Goal: Task Accomplishment & Management: Manage account settings

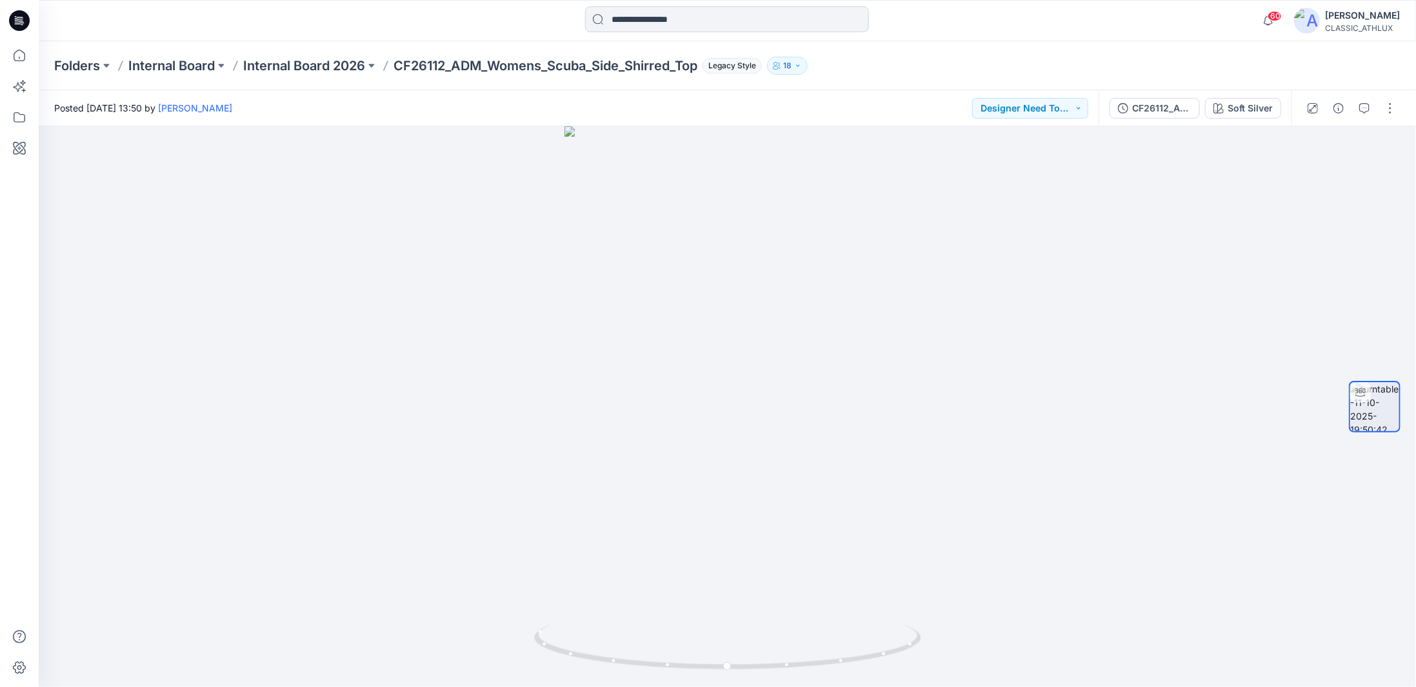
click at [719, 23] on input at bounding box center [727, 19] width 284 height 26
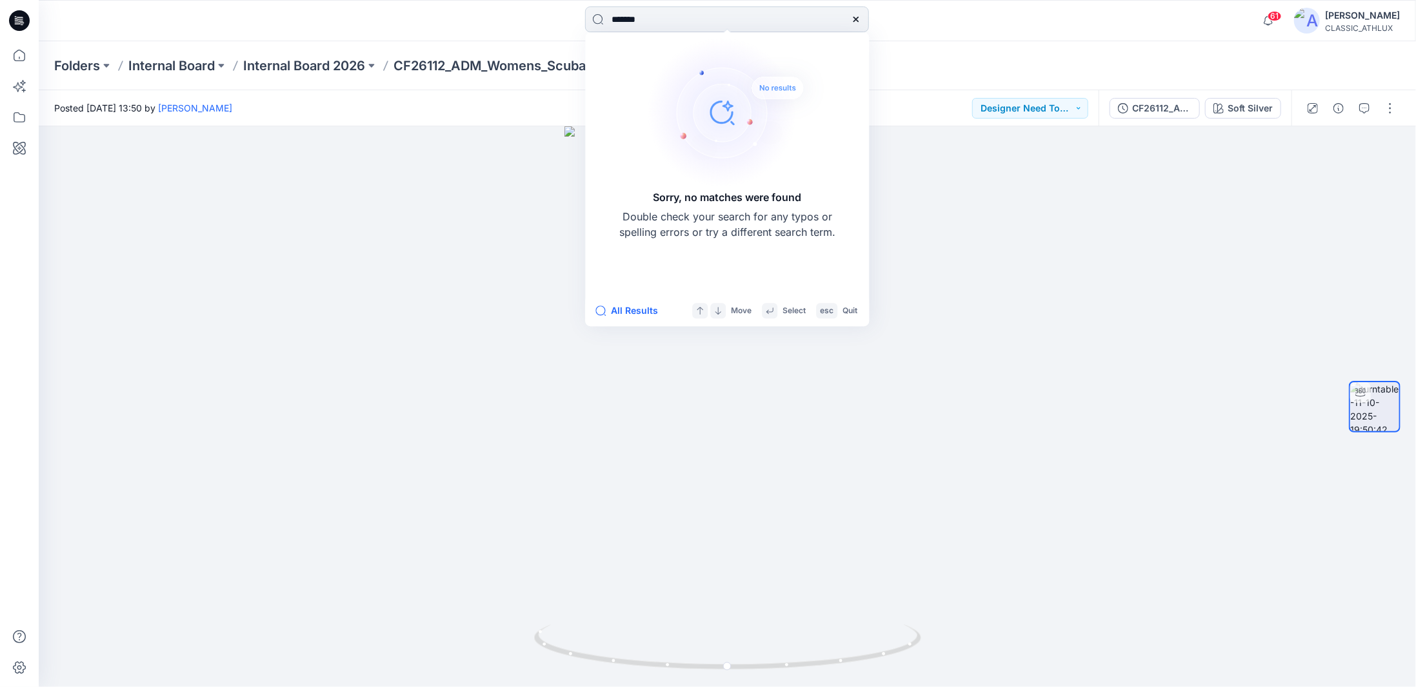
drag, startPoint x: 653, startPoint y: 21, endPoint x: 631, endPoint y: 17, distance: 22.3
click at [631, 17] on input "*******" at bounding box center [727, 19] width 284 height 26
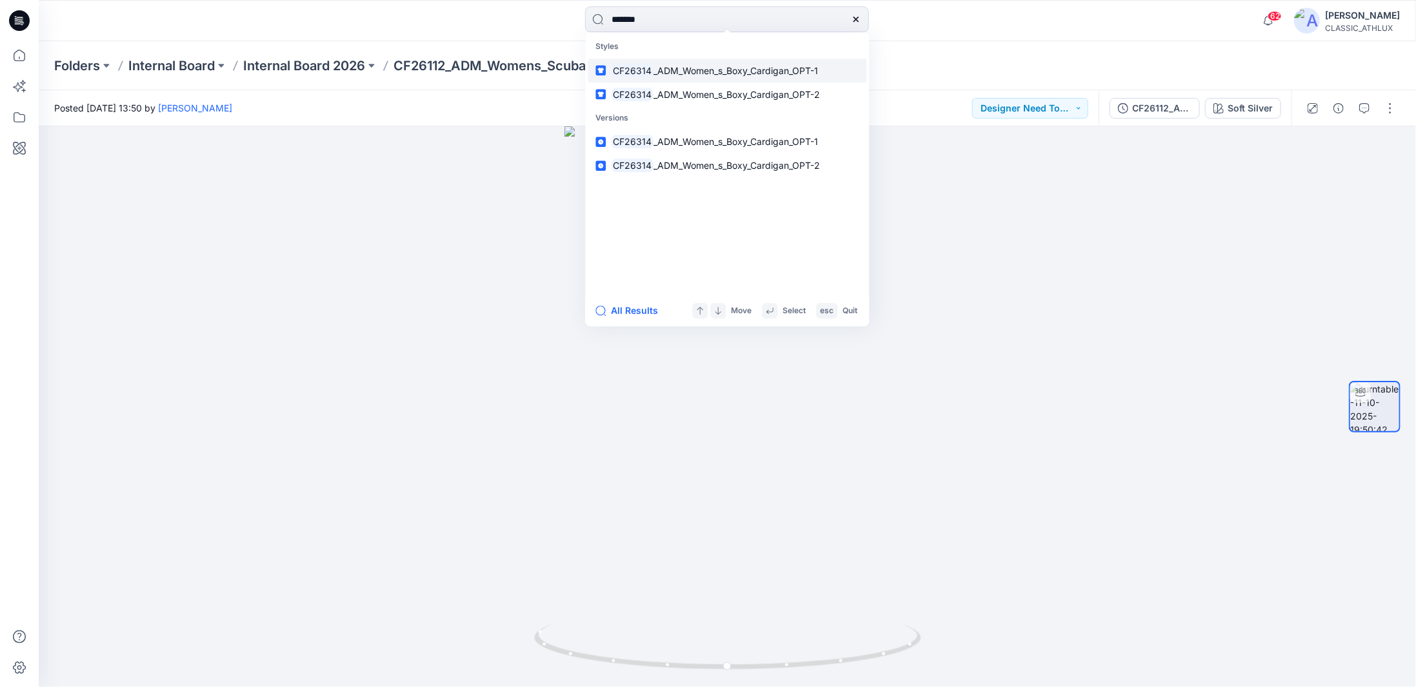
type input "*******"
click at [721, 74] on span "_ADM_Women_s_Boxy_Cardigan_OPT-1" at bounding box center [735, 70] width 164 height 11
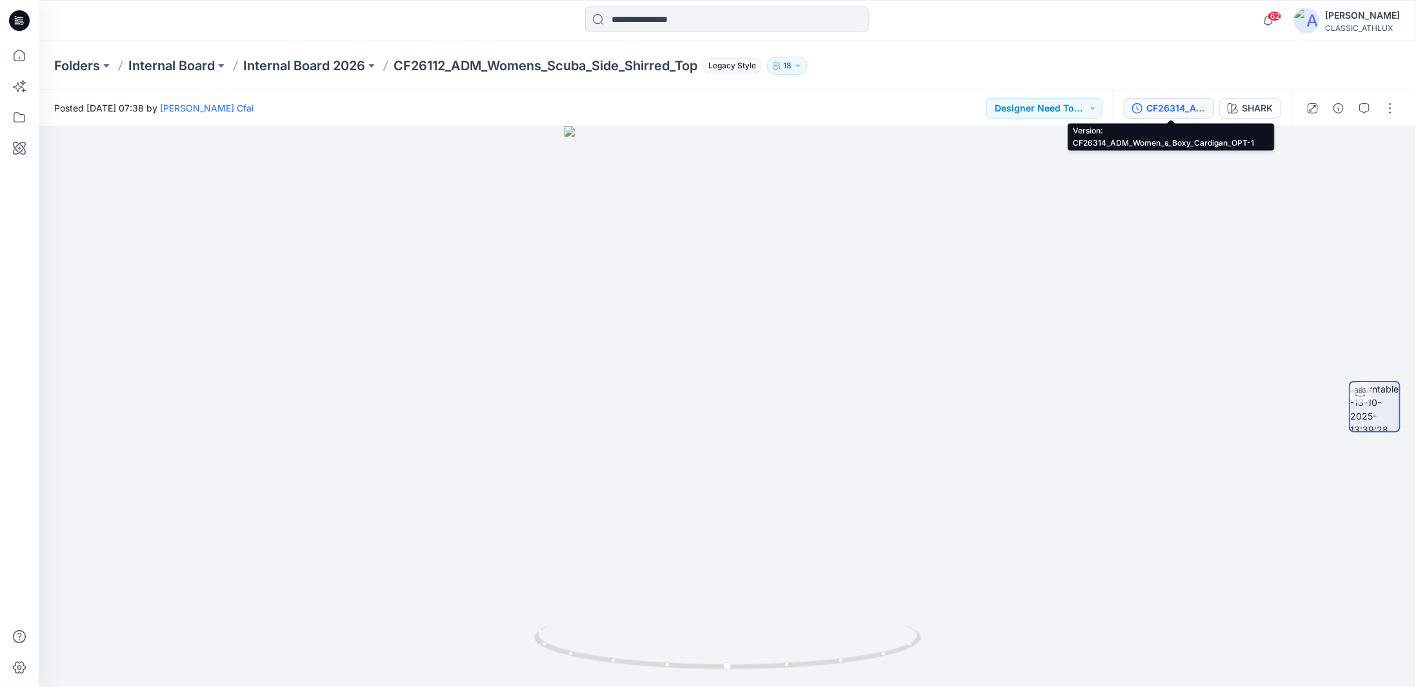
click at [1163, 108] on div "CF26314_ADM_Women_s_Boxy_Cardigan_OPT-1" at bounding box center [1175, 108] width 59 height 14
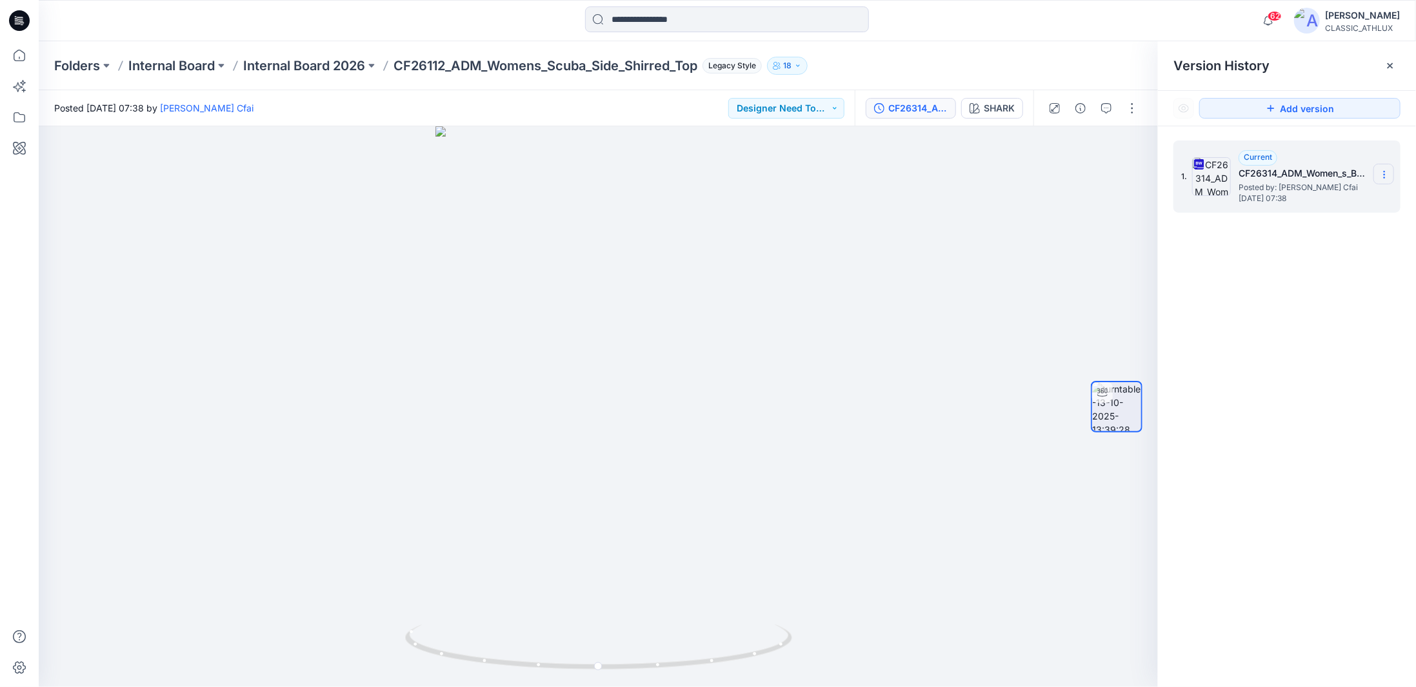
click at [1385, 180] on section at bounding box center [1383, 174] width 21 height 21
click at [1274, 198] on span "Download Source BW File" at bounding box center [1319, 199] width 108 height 15
click at [25, 57] on icon at bounding box center [20, 56] width 12 height 12
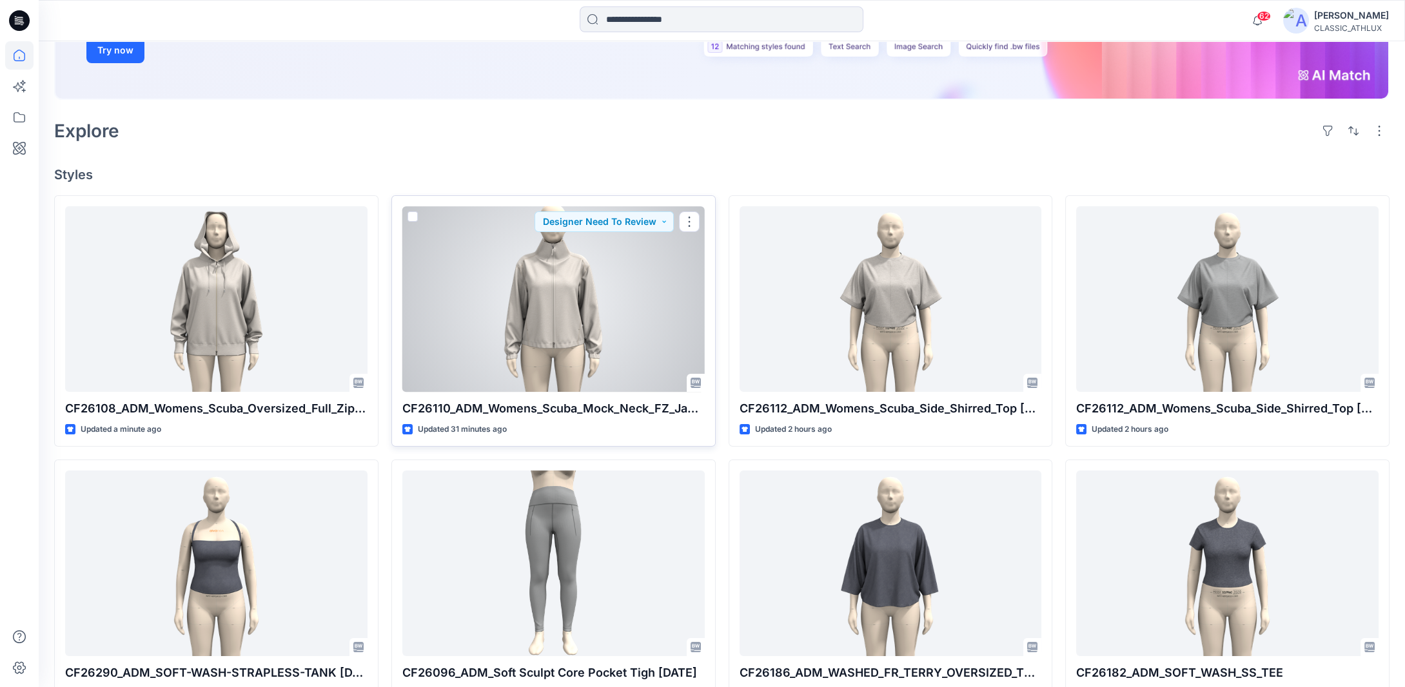
scroll to position [258, 0]
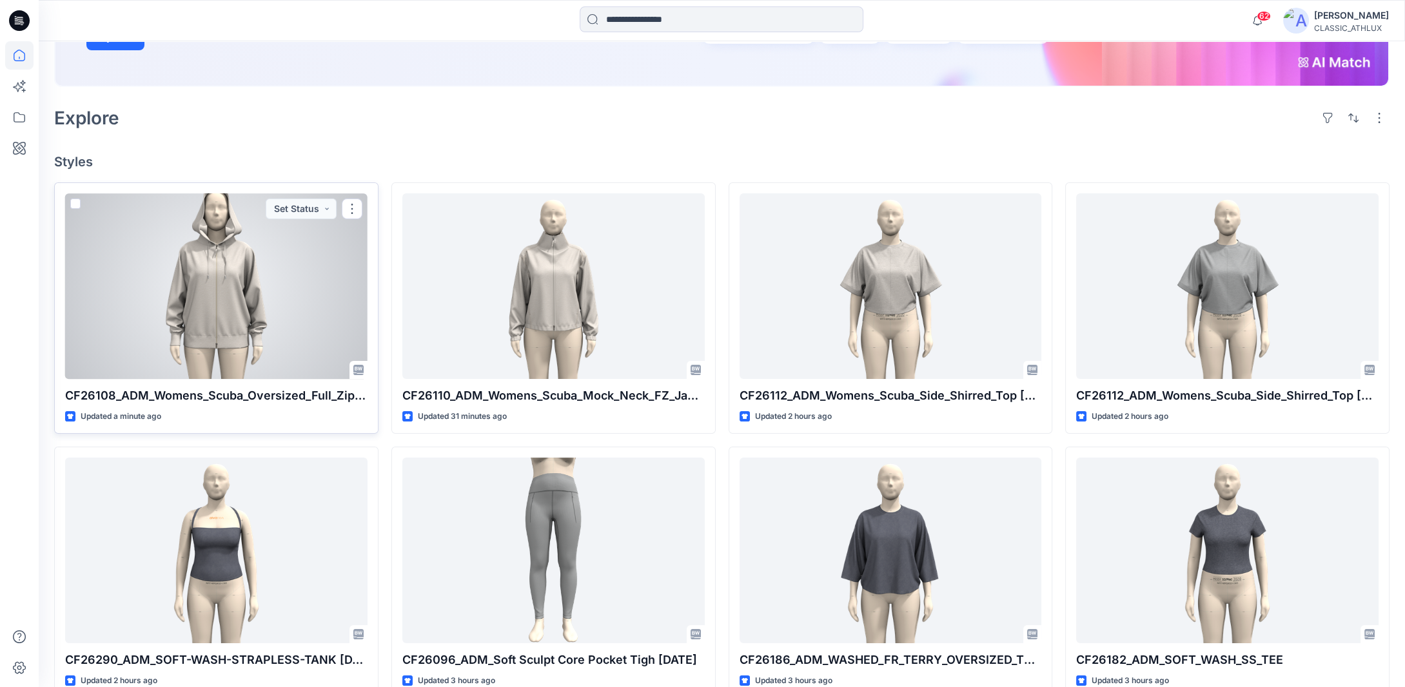
click at [292, 335] on div at bounding box center [216, 286] width 302 height 186
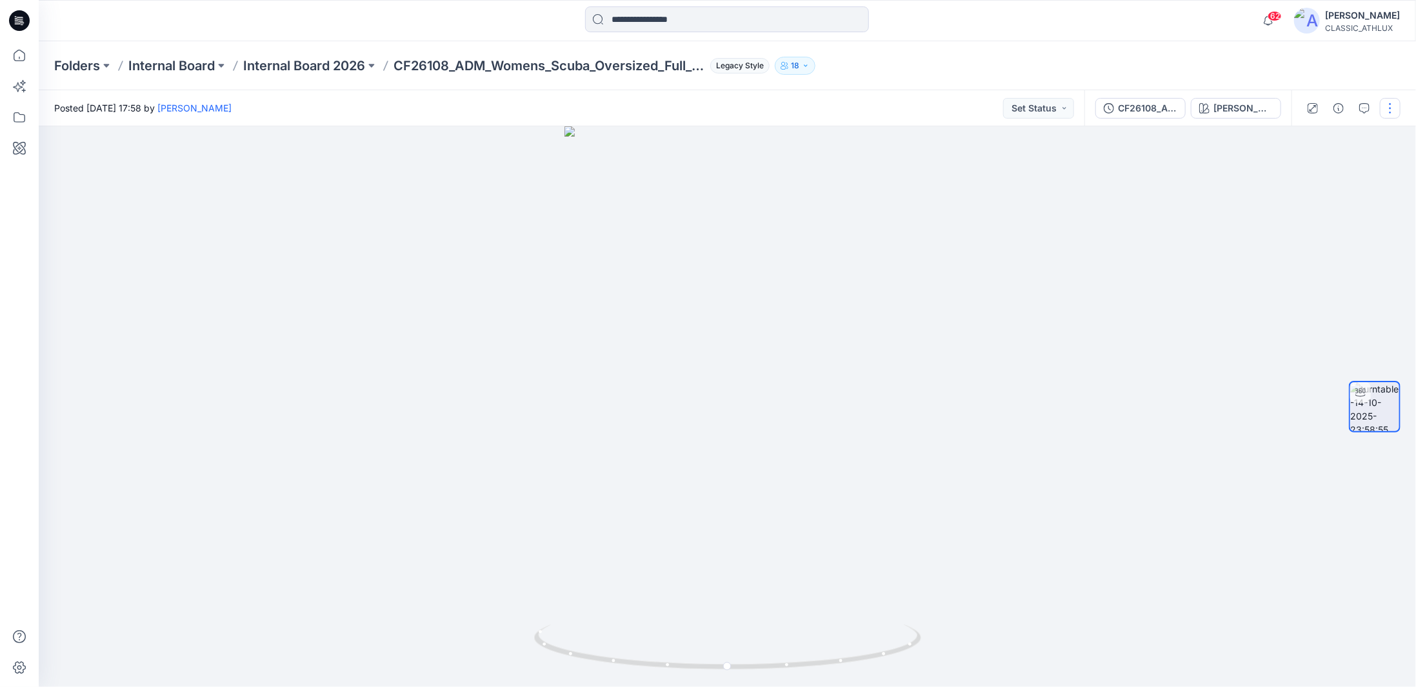
click at [1392, 110] on button "button" at bounding box center [1389, 108] width 21 height 21
click at [1305, 210] on p "Duplicate to..." at bounding box center [1328, 210] width 59 height 14
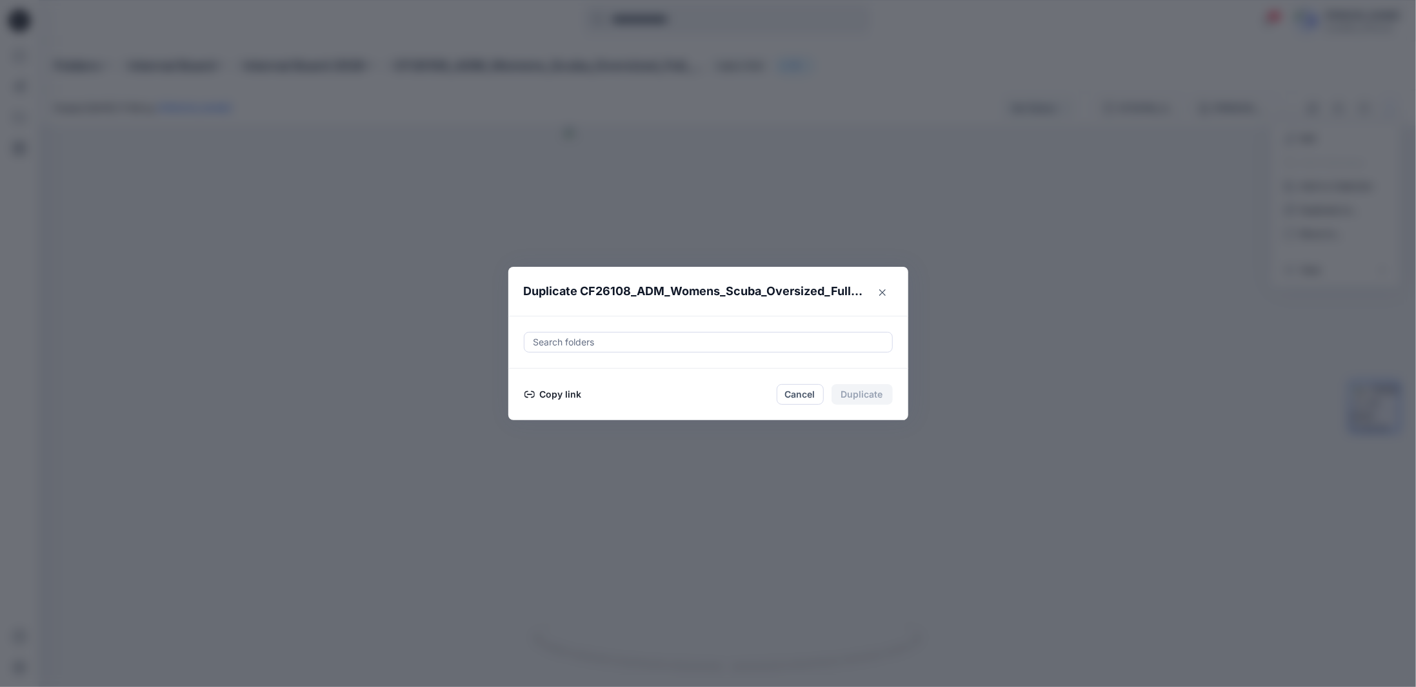
click at [558, 343] on div at bounding box center [708, 342] width 352 height 15
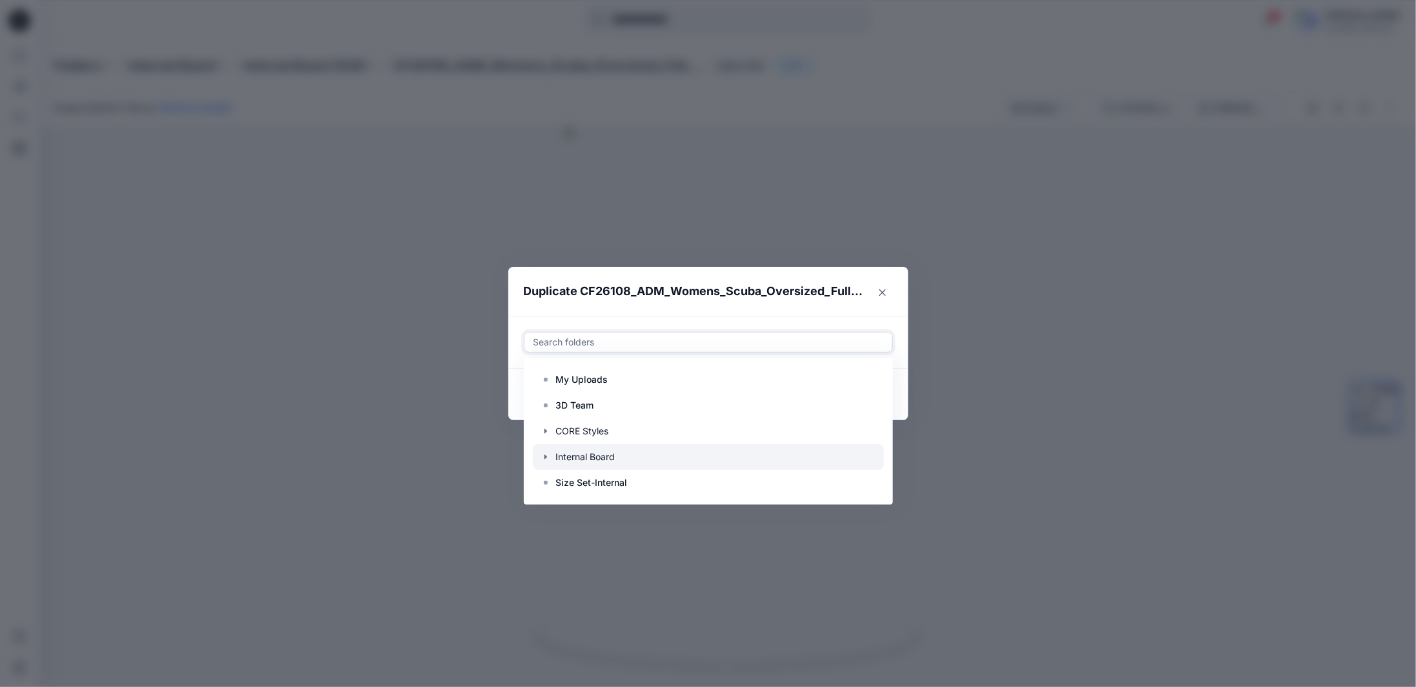
click at [546, 457] on icon "button" at bounding box center [545, 457] width 3 height 5
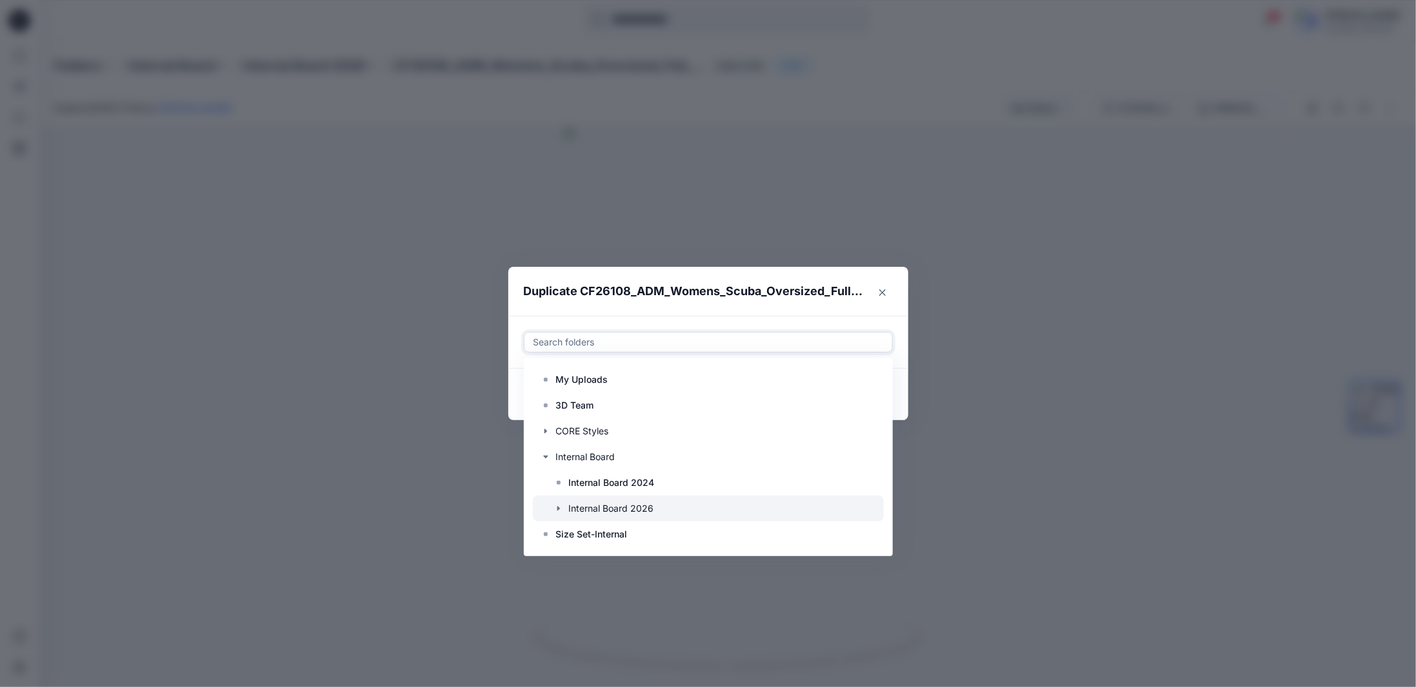
click at [558, 511] on icon "button" at bounding box center [558, 509] width 10 height 10
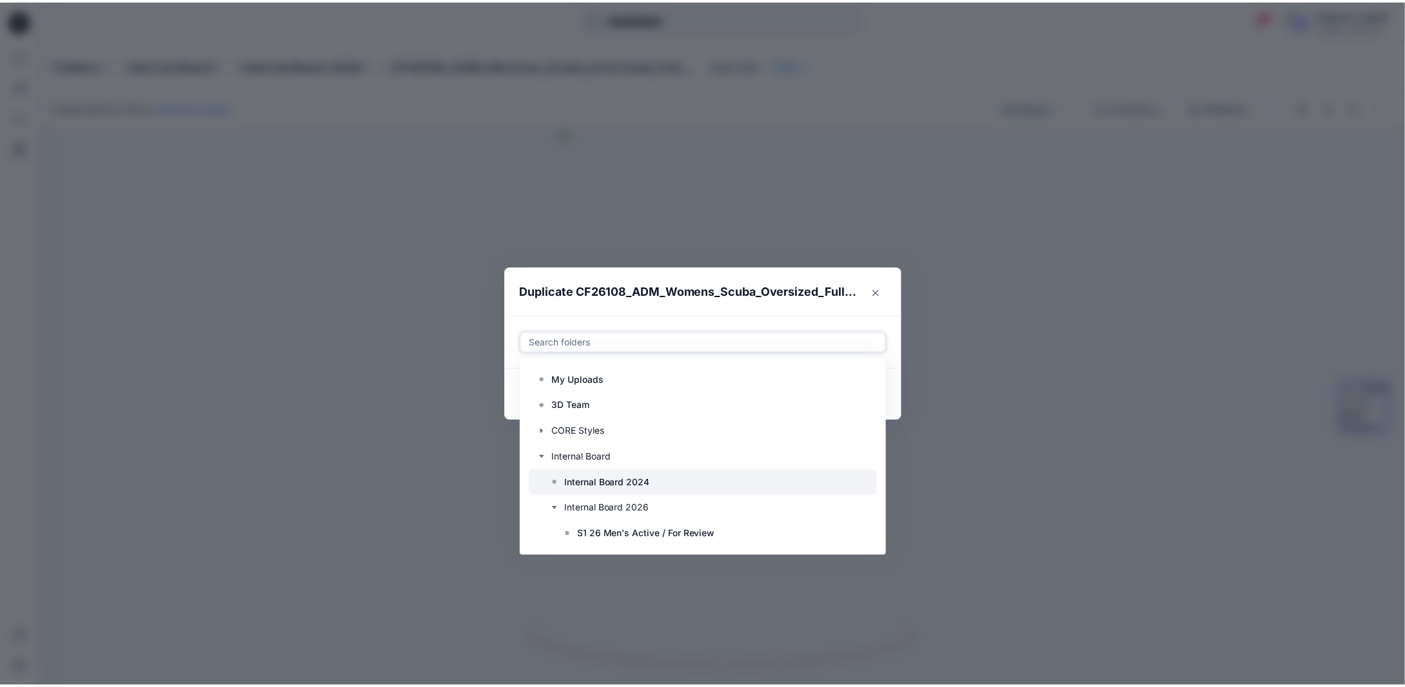
scroll to position [77, 0]
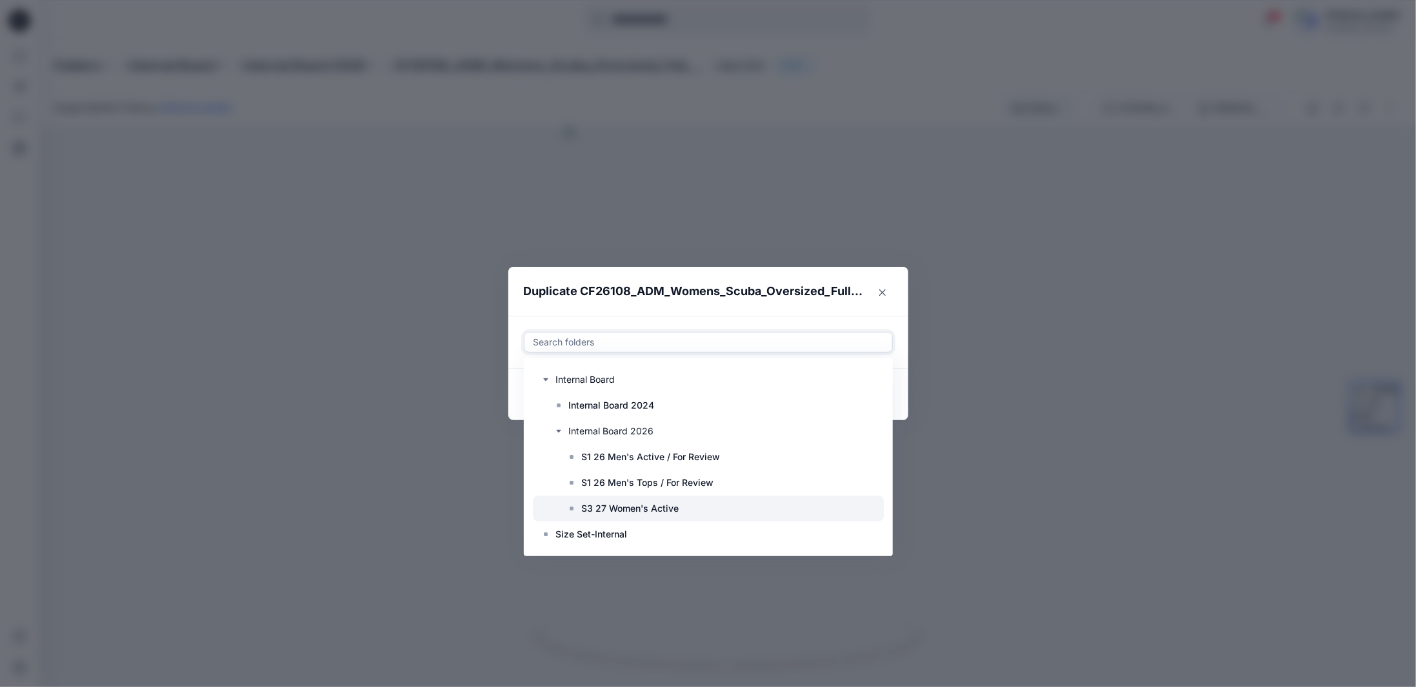
click at [627, 511] on p "S3 27 Women's Active" at bounding box center [630, 508] width 97 height 15
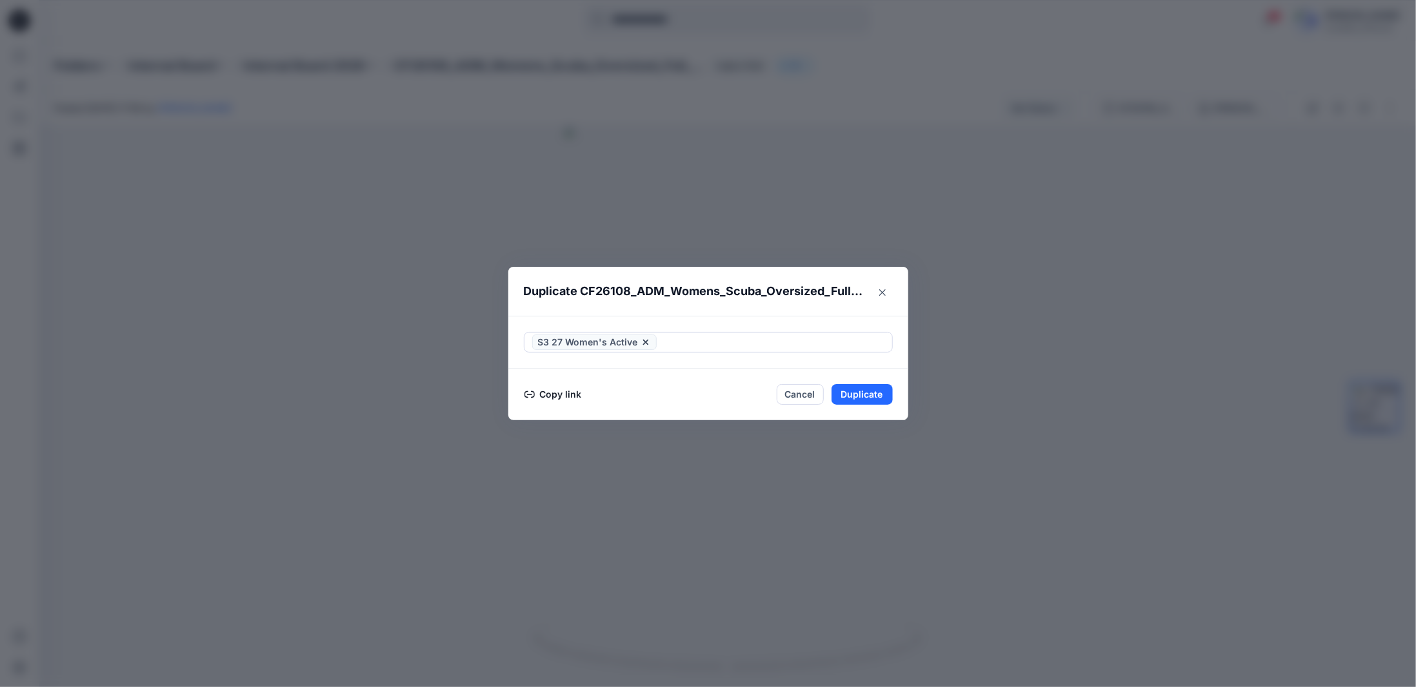
click at [903, 412] on footer "Copy link Cancel Duplicate" at bounding box center [708, 395] width 400 height 52
click at [867, 395] on button "Duplicate" at bounding box center [861, 394] width 61 height 21
click at [865, 395] on button "Close" at bounding box center [872, 394] width 42 height 21
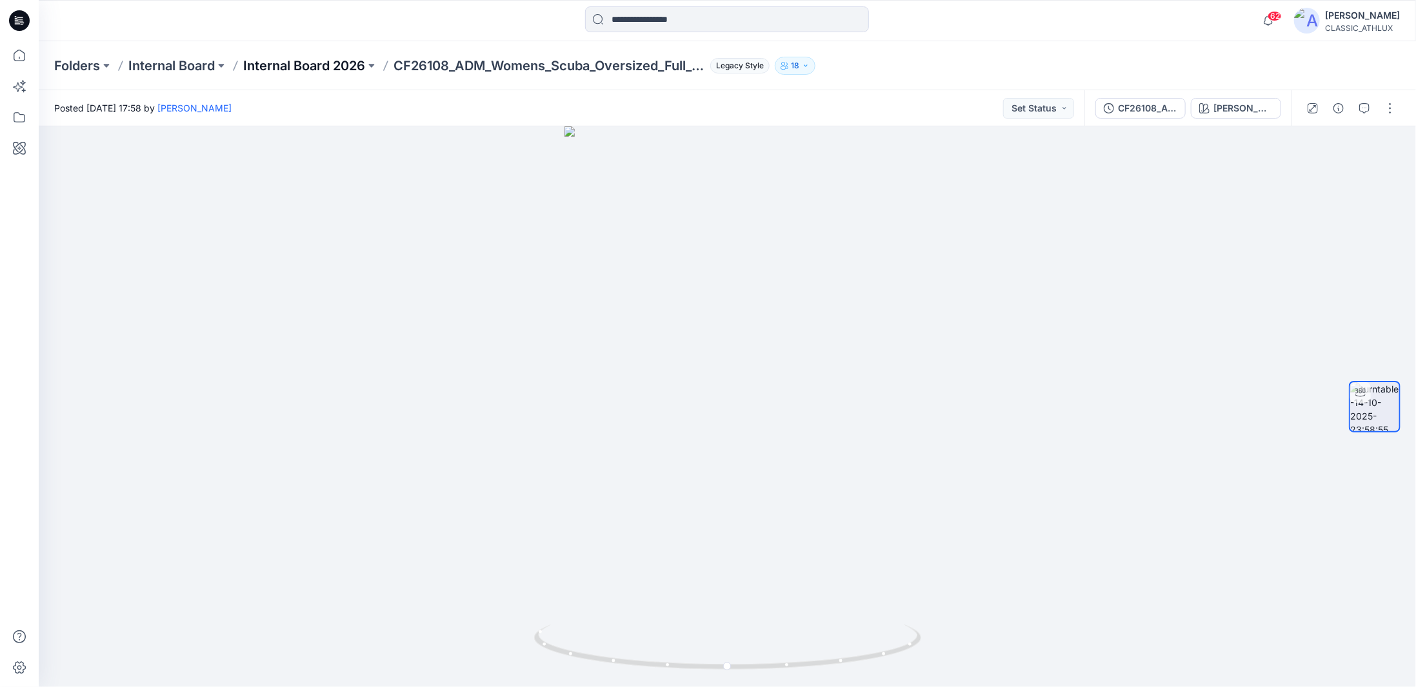
click at [365, 65] on p "Internal Board 2026" at bounding box center [304, 66] width 122 height 18
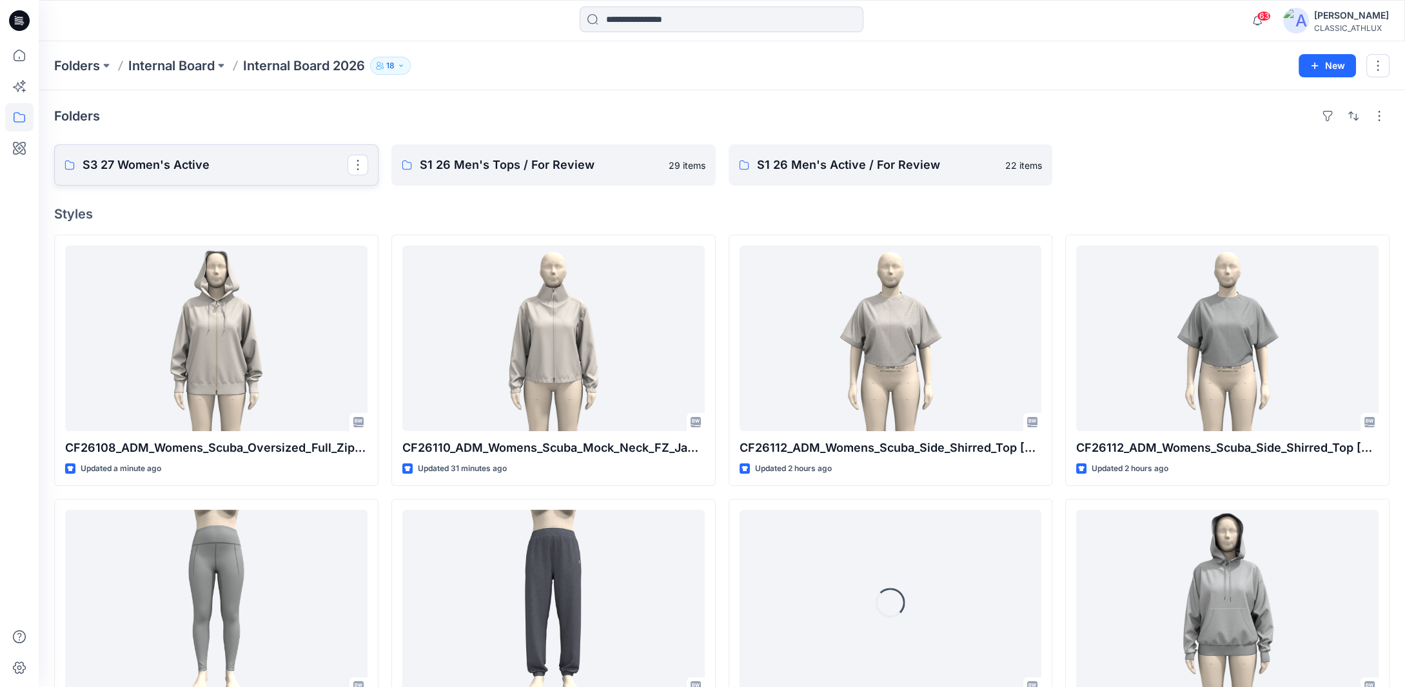
click at [200, 172] on p "S3 27 Women's Active" at bounding box center [215, 165] width 265 height 18
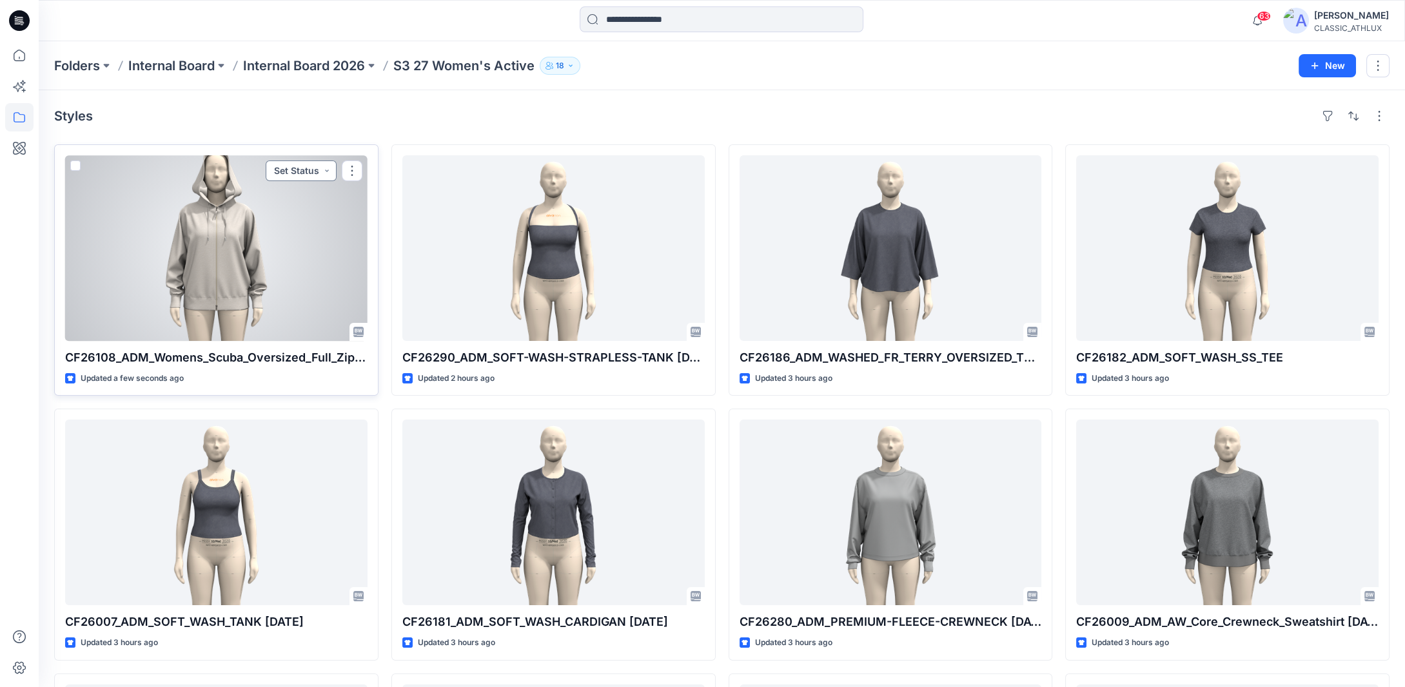
click at [322, 172] on button "Set Status" at bounding box center [301, 171] width 71 height 21
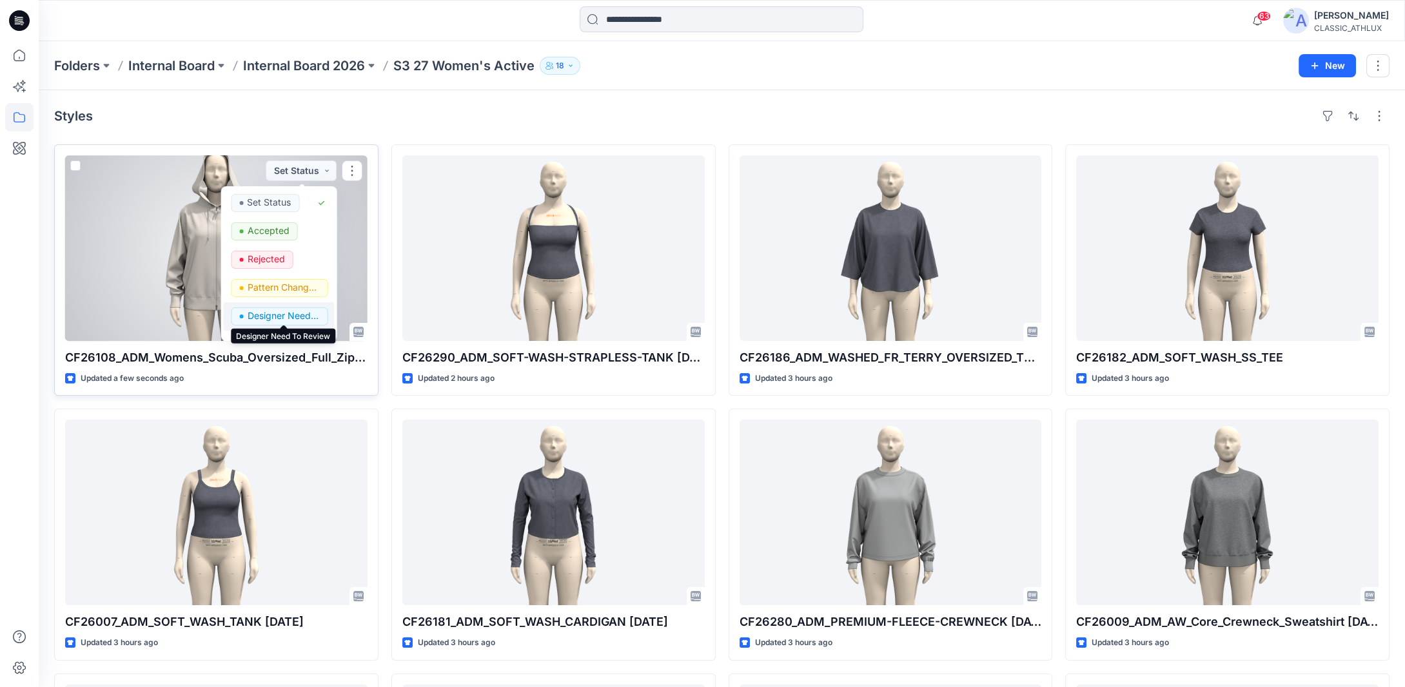
click at [291, 316] on p "Designer Need To Review" at bounding box center [283, 316] width 72 height 17
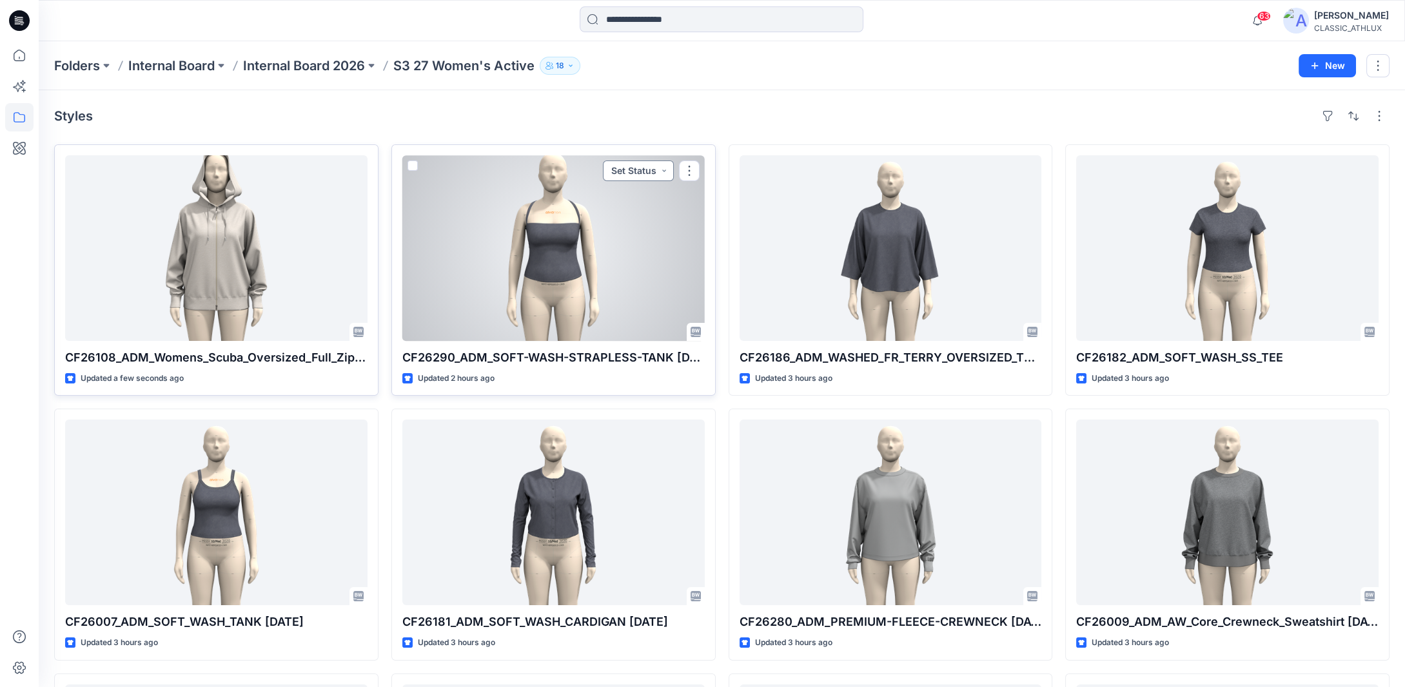
click at [664, 173] on button "Set Status" at bounding box center [638, 171] width 71 height 21
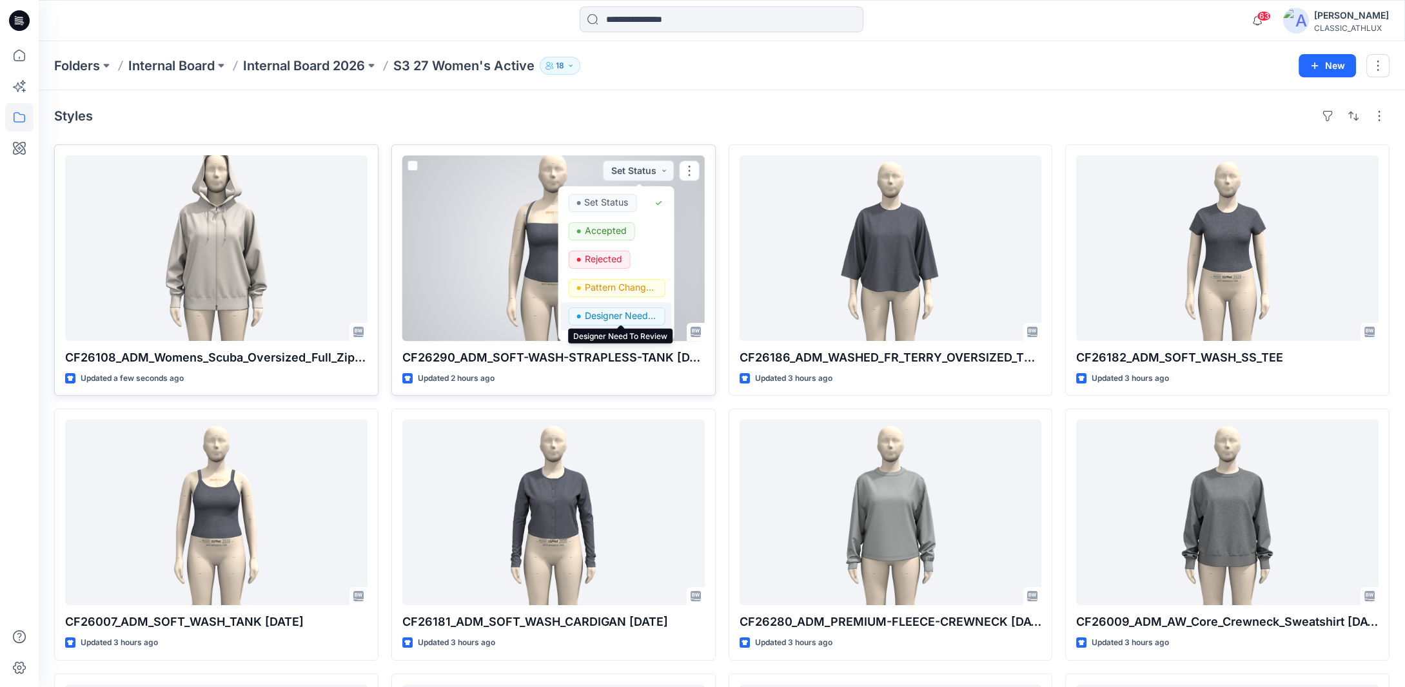
click at [627, 315] on p "Designer Need To Review" at bounding box center [620, 316] width 72 height 17
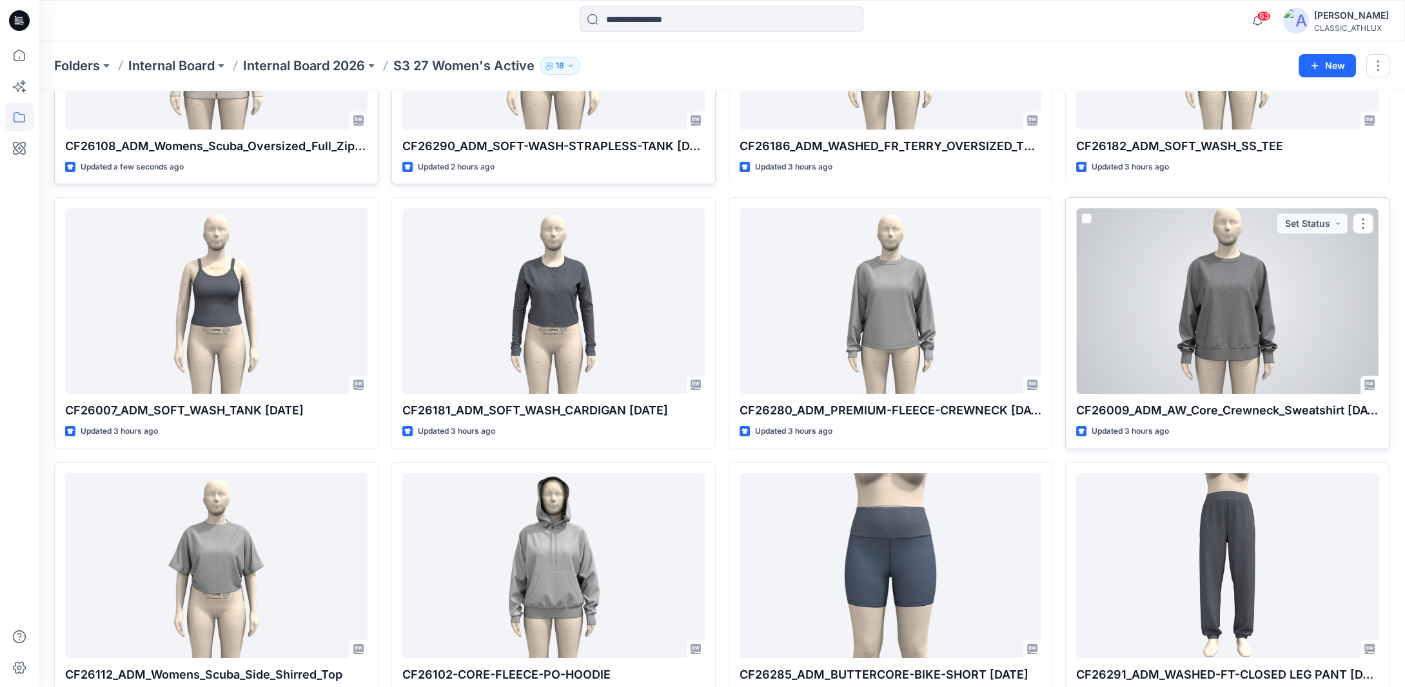
scroll to position [258, 0]
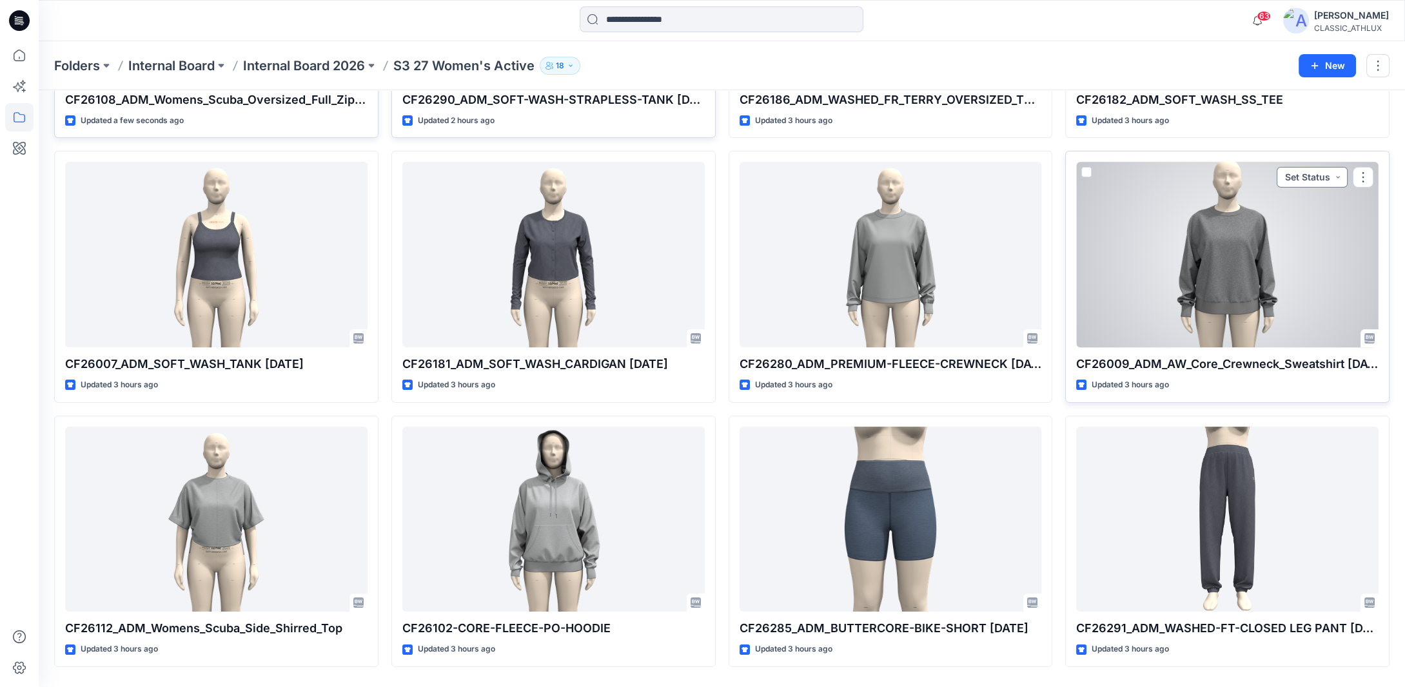
click at [1332, 179] on button "Set Status" at bounding box center [1312, 177] width 71 height 21
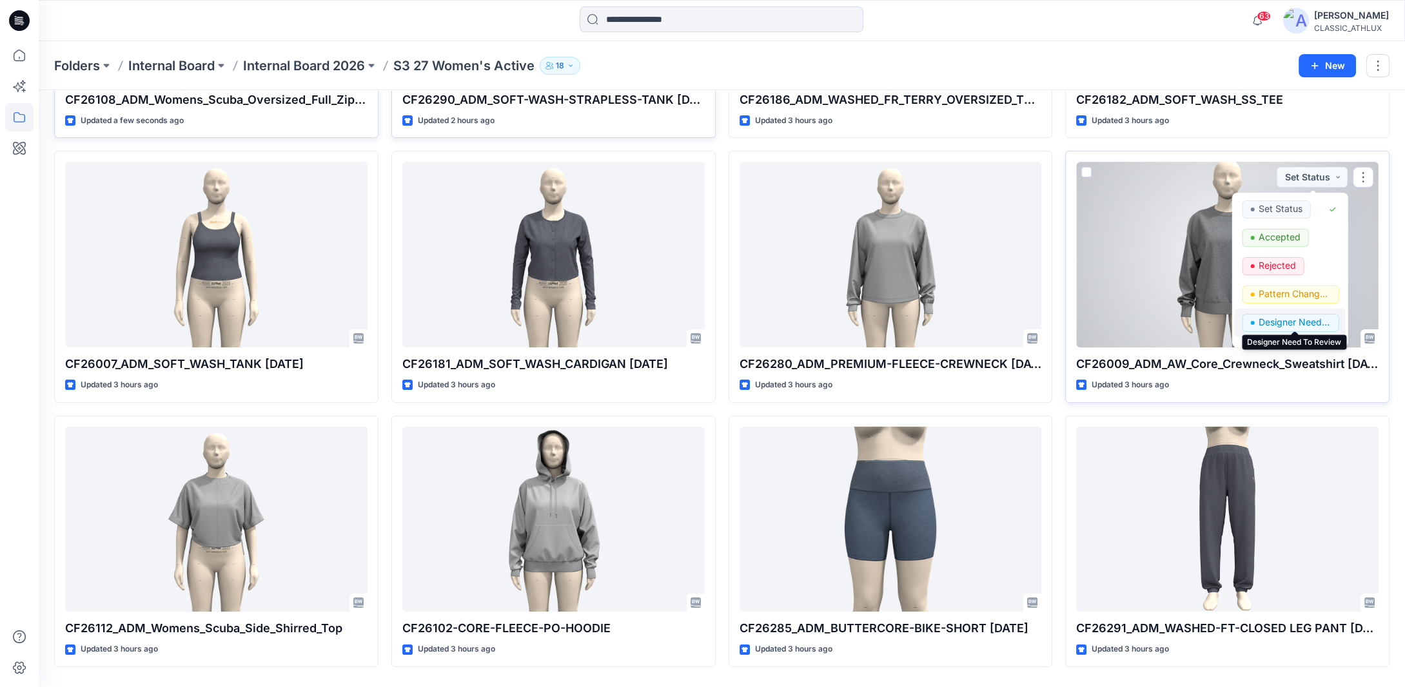
click at [1283, 320] on p "Designer Need To Review" at bounding box center [1295, 322] width 72 height 17
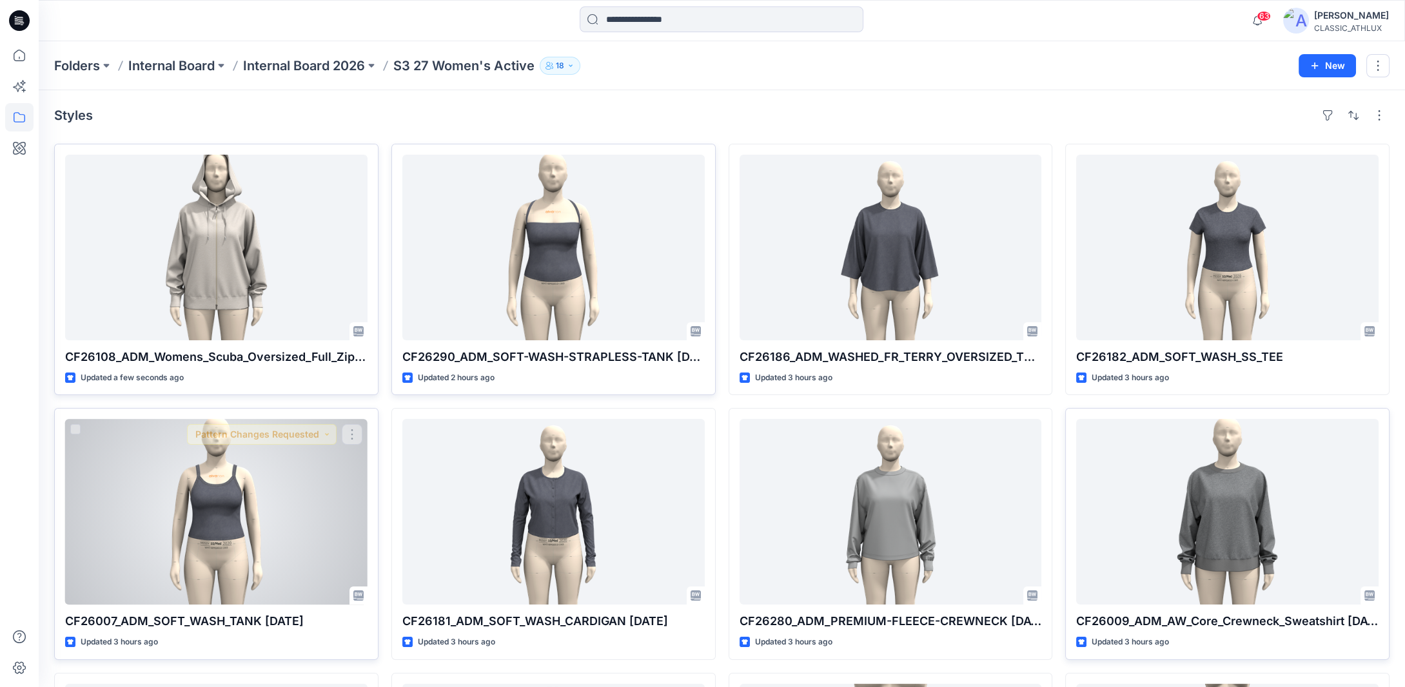
scroll to position [0, 0]
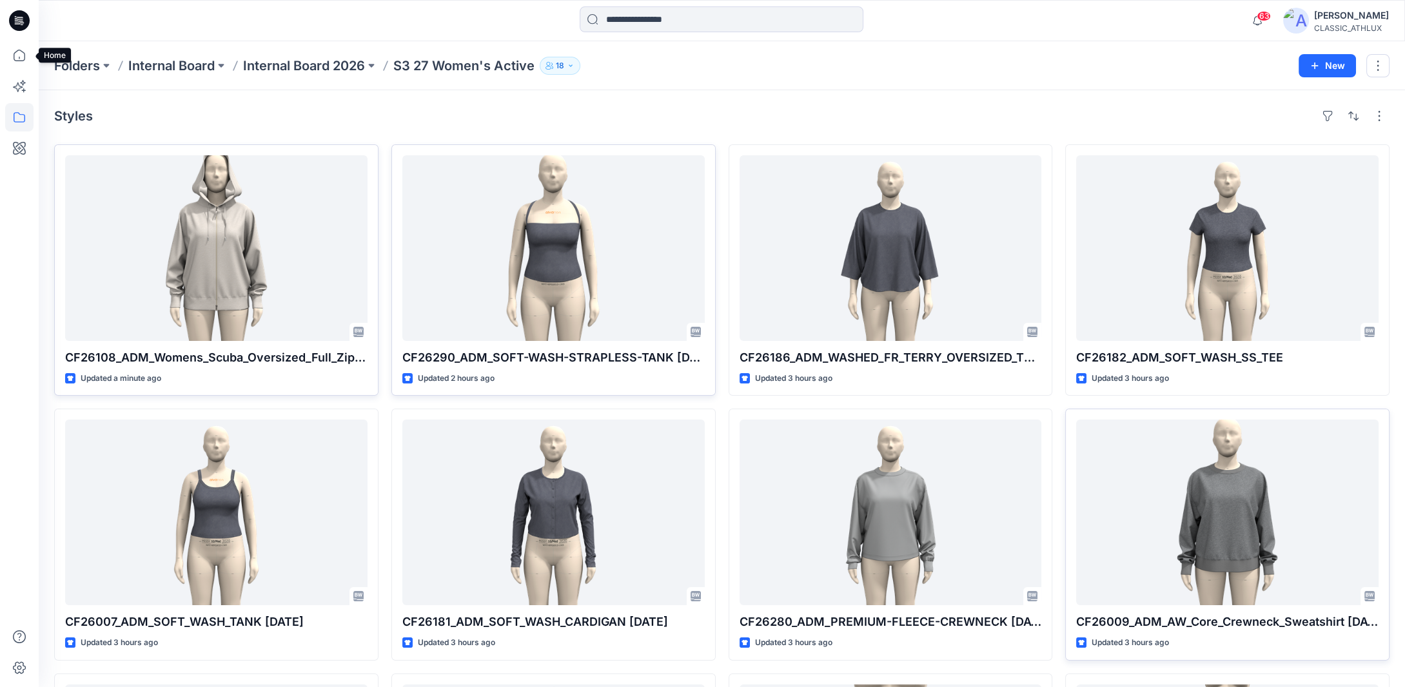
drag, startPoint x: 13, startPoint y: 54, endPoint x: 201, endPoint y: 19, distance: 191.5
click at [13, 54] on icon at bounding box center [19, 55] width 28 height 28
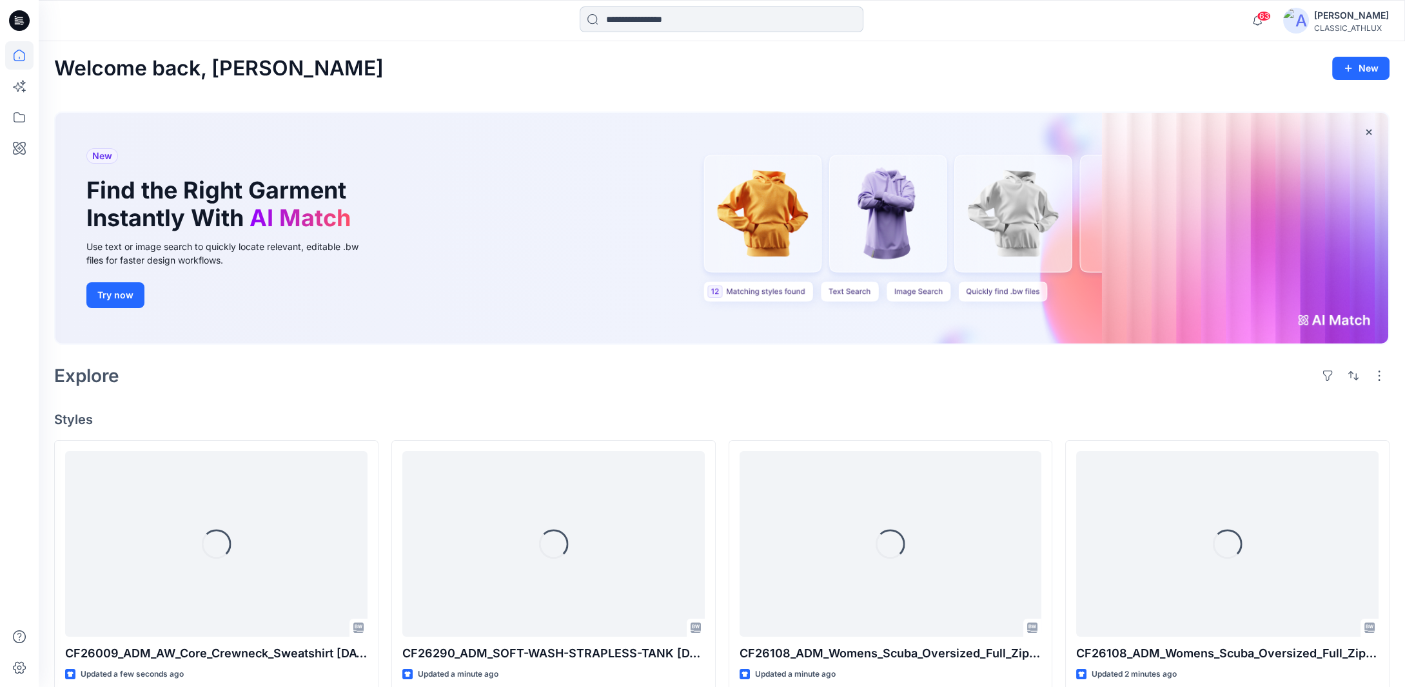
click at [707, 23] on input at bounding box center [722, 19] width 284 height 26
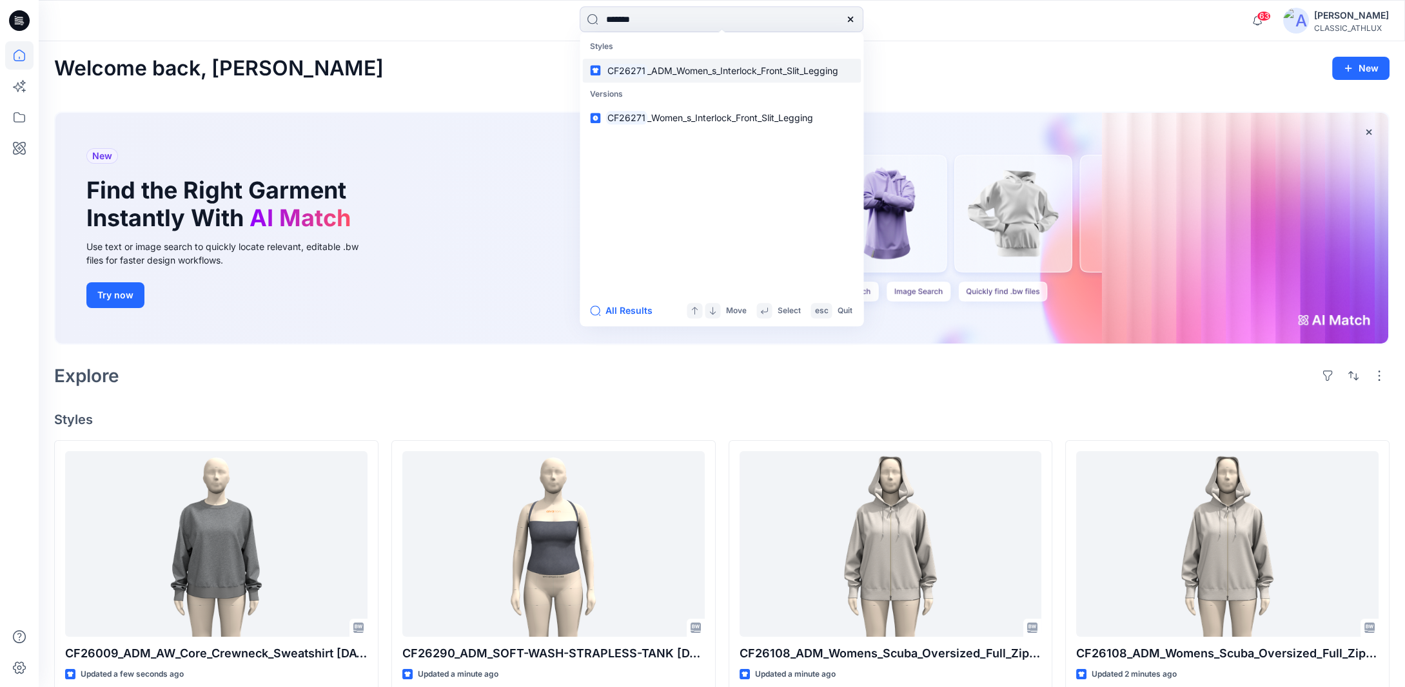
type input "*******"
click at [753, 68] on span "_ADM_Women_s_Interlock_Front_Slit_Legging" at bounding box center [742, 70] width 191 height 11
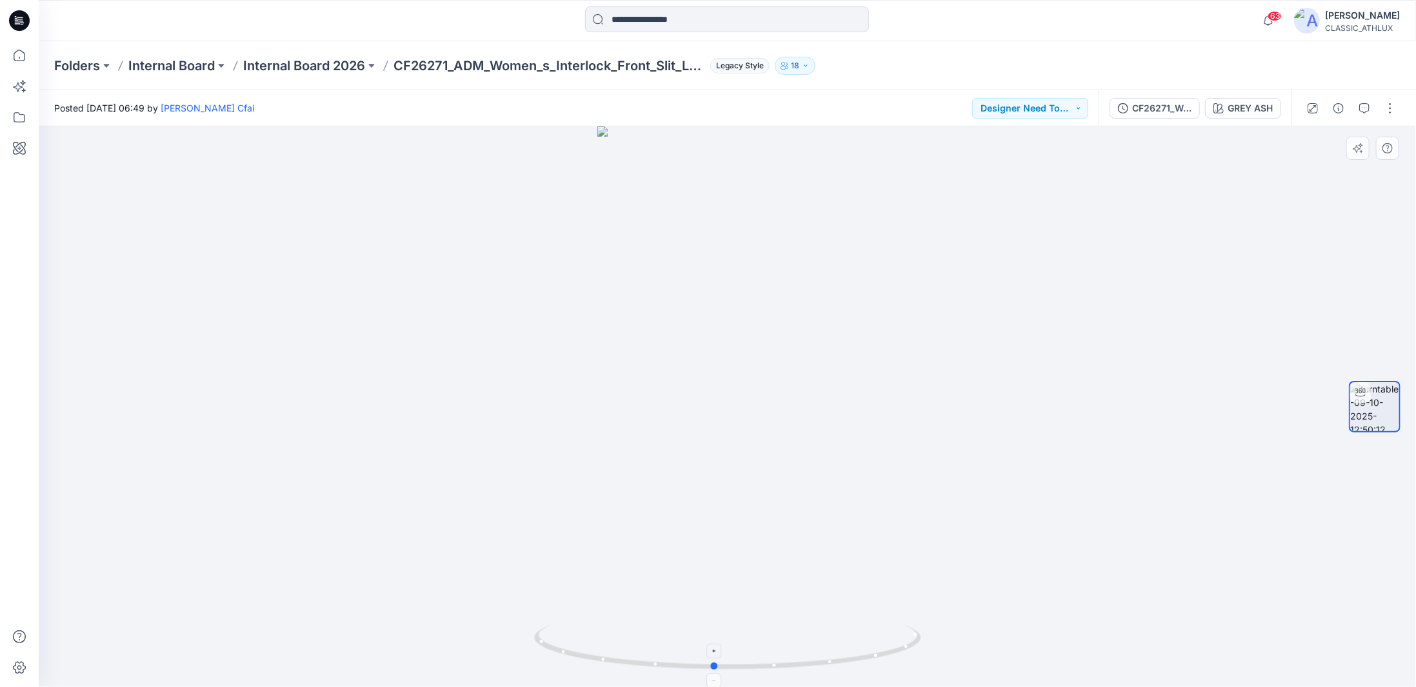
drag, startPoint x: 917, startPoint y: 642, endPoint x: 903, endPoint y: 660, distance: 22.1
click at [903, 660] on icon at bounding box center [729, 649] width 390 height 48
click at [1172, 112] on div "CF26271_Women_s_Interlock_Front_Slit_Legging" at bounding box center [1161, 108] width 59 height 14
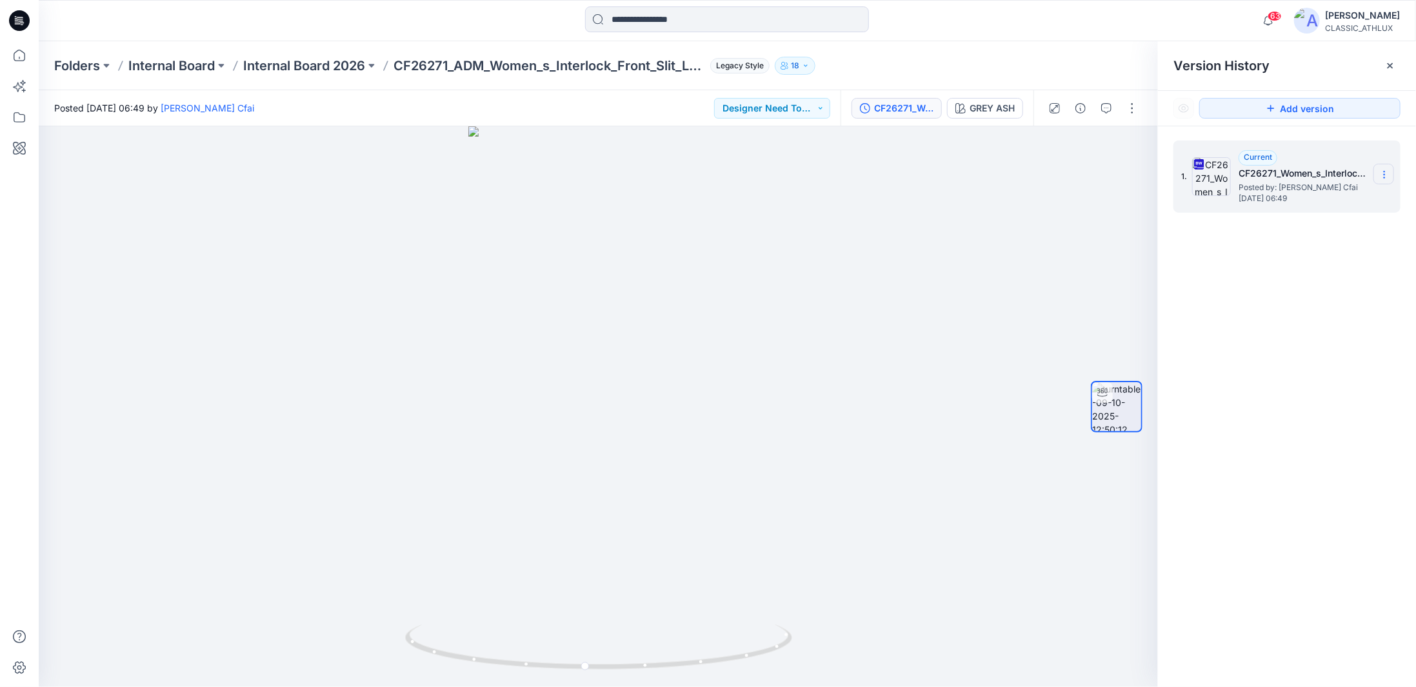
click at [1383, 172] on icon at bounding box center [1383, 172] width 1 height 1
click at [1272, 198] on span "Download Source BW File" at bounding box center [1319, 199] width 108 height 15
click at [21, 57] on icon at bounding box center [19, 55] width 28 height 28
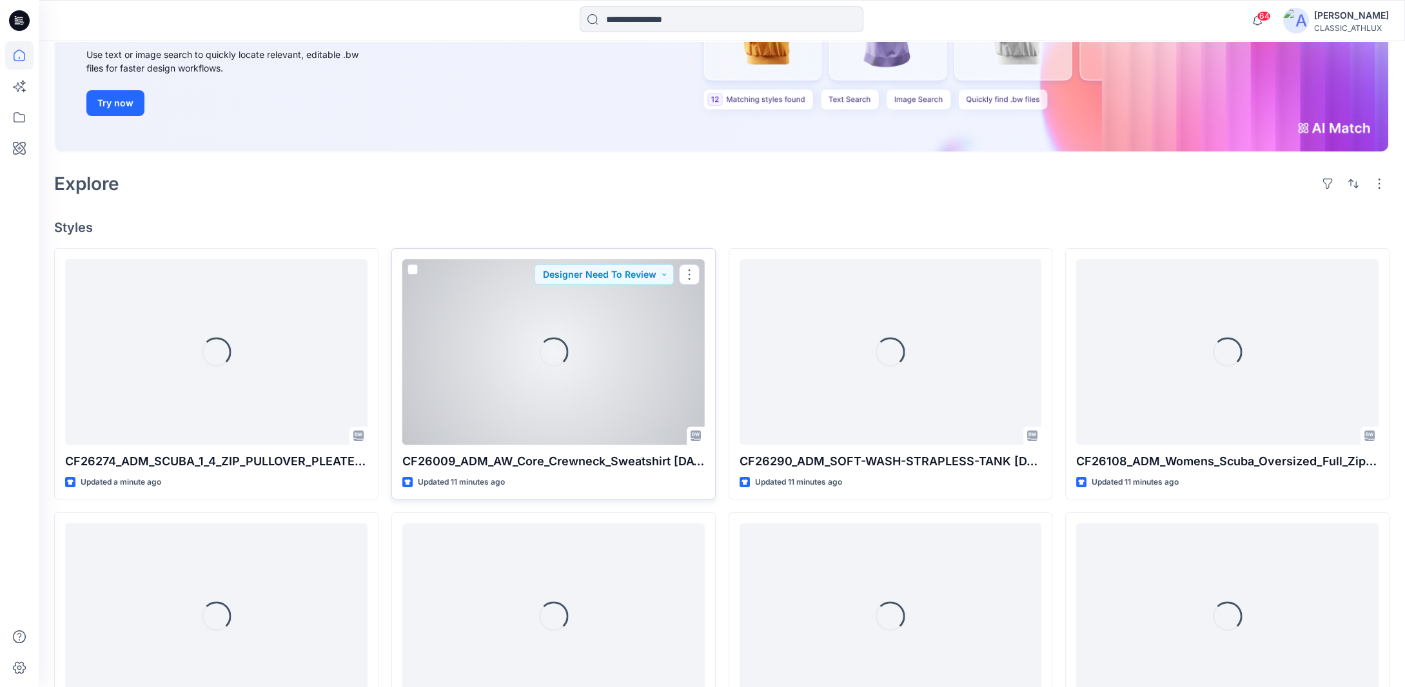
scroll to position [193, 0]
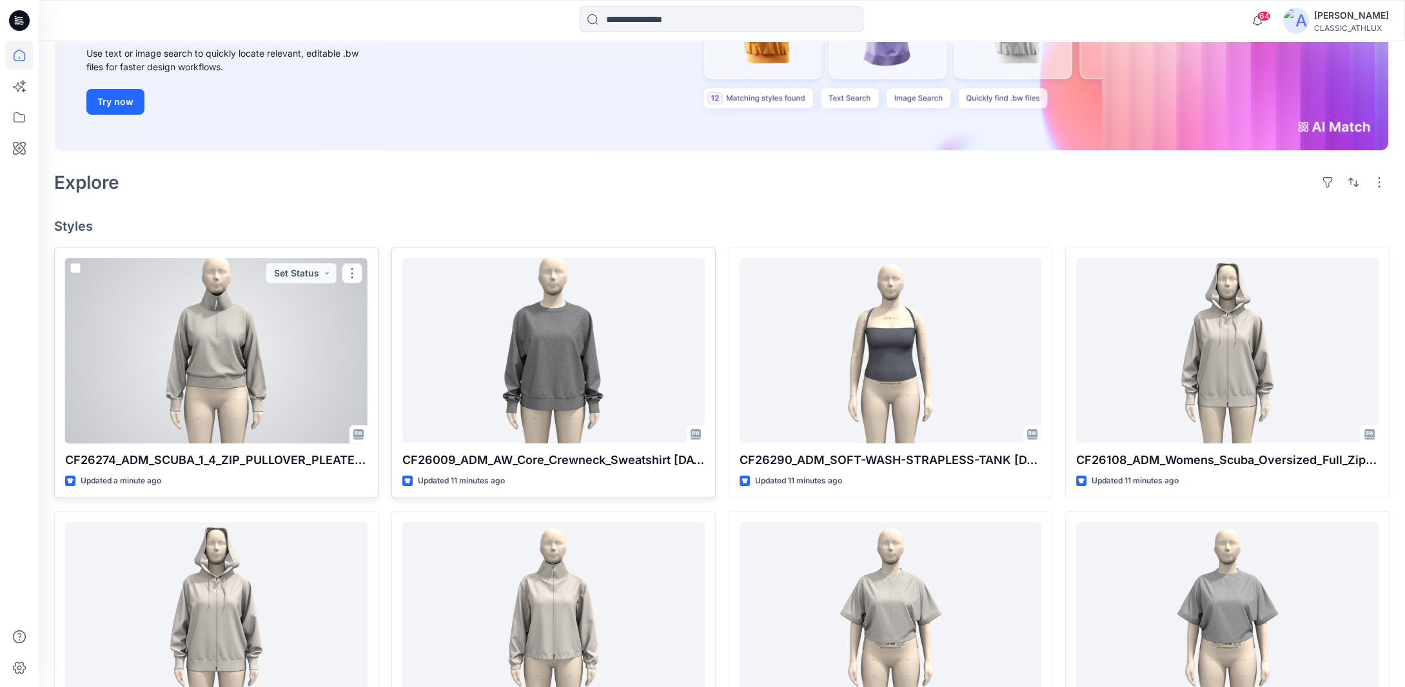
click at [208, 362] on div at bounding box center [216, 351] width 302 height 186
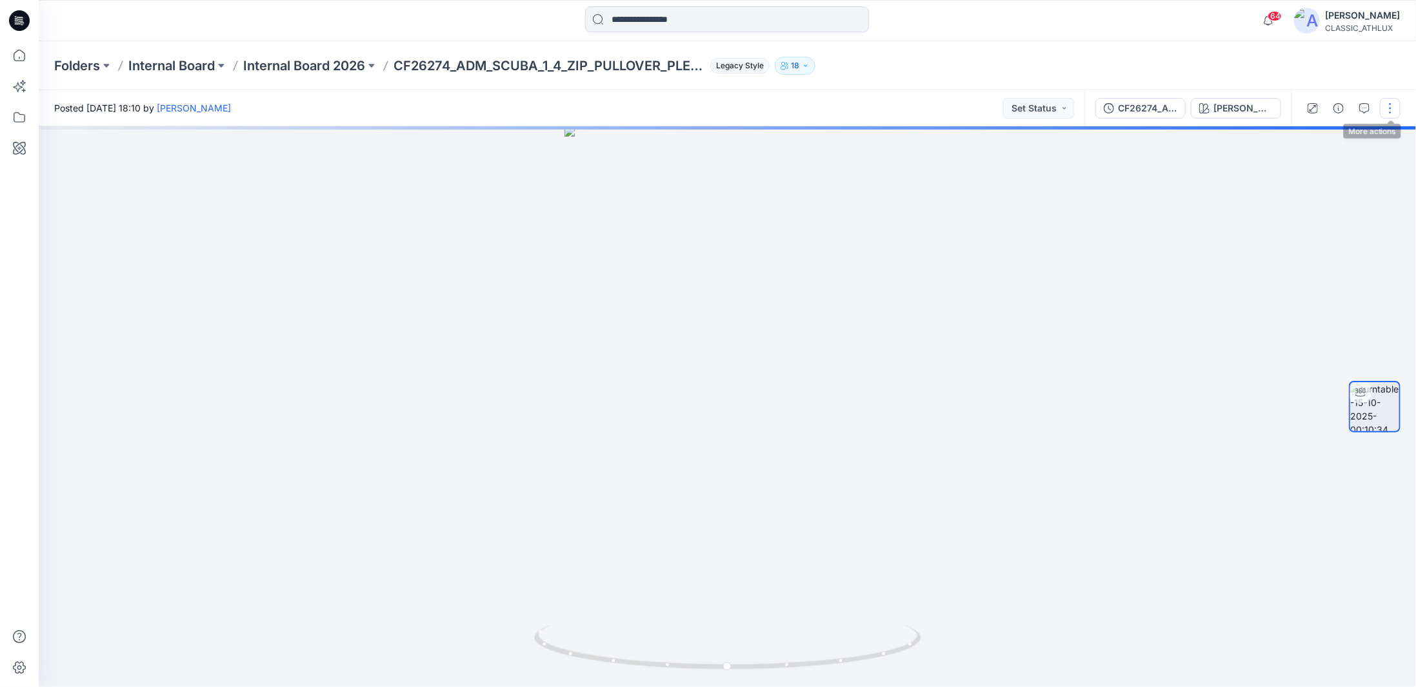
click at [1385, 108] on button "button" at bounding box center [1389, 108] width 21 height 21
click at [1321, 212] on p "Duplicate to..." at bounding box center [1328, 210] width 59 height 14
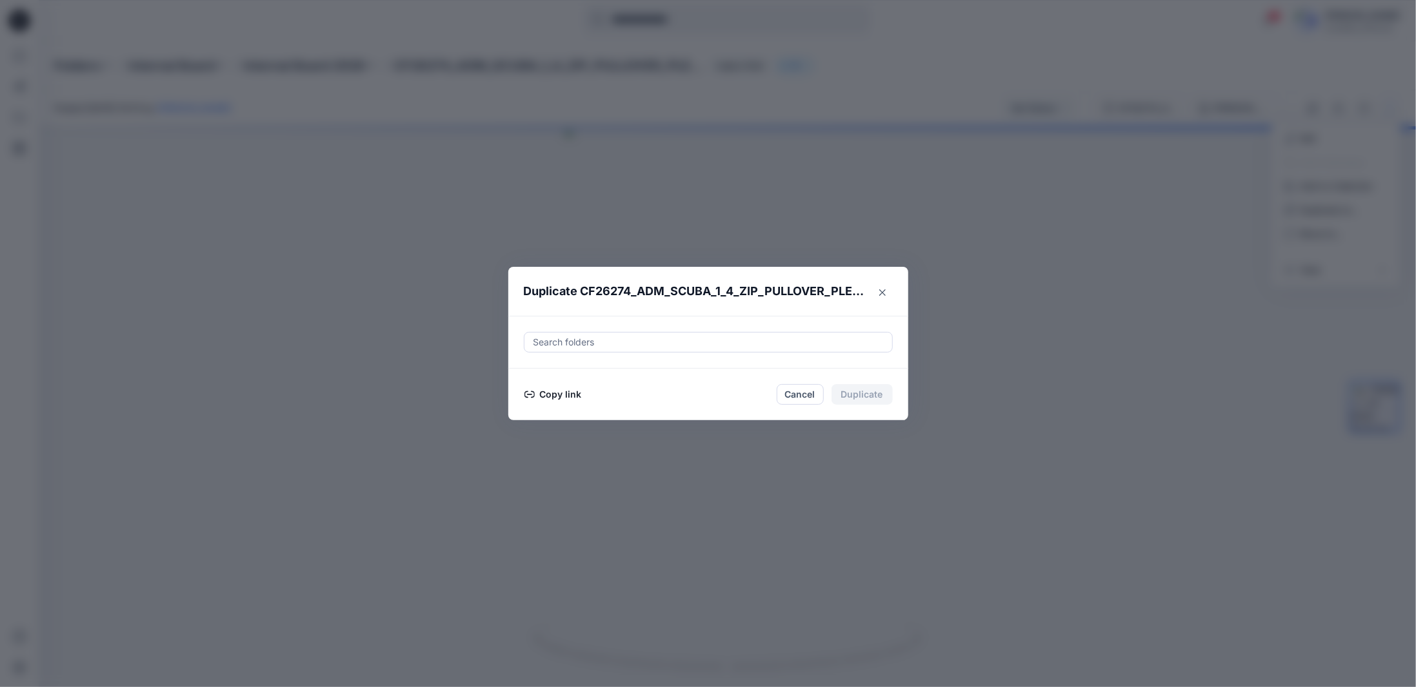
click at [546, 343] on div at bounding box center [708, 342] width 352 height 15
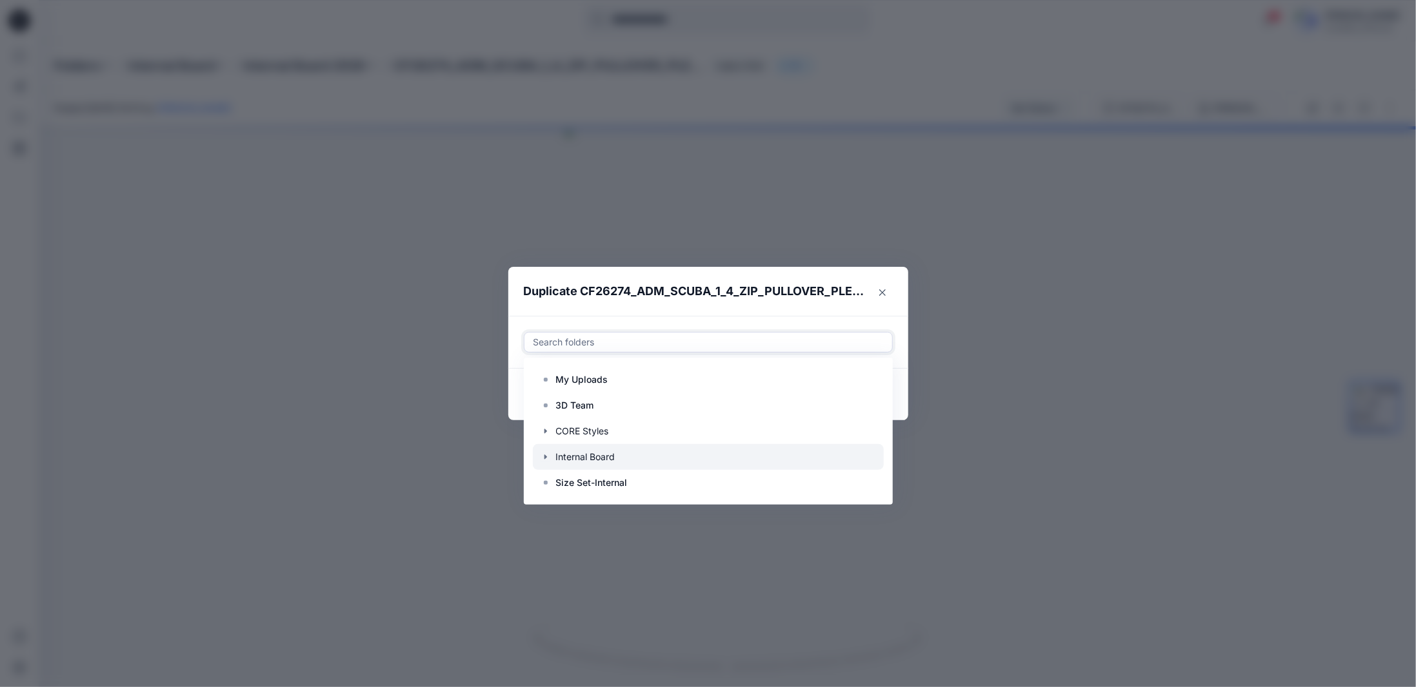
click at [544, 459] on icon "button" at bounding box center [545, 457] width 10 height 10
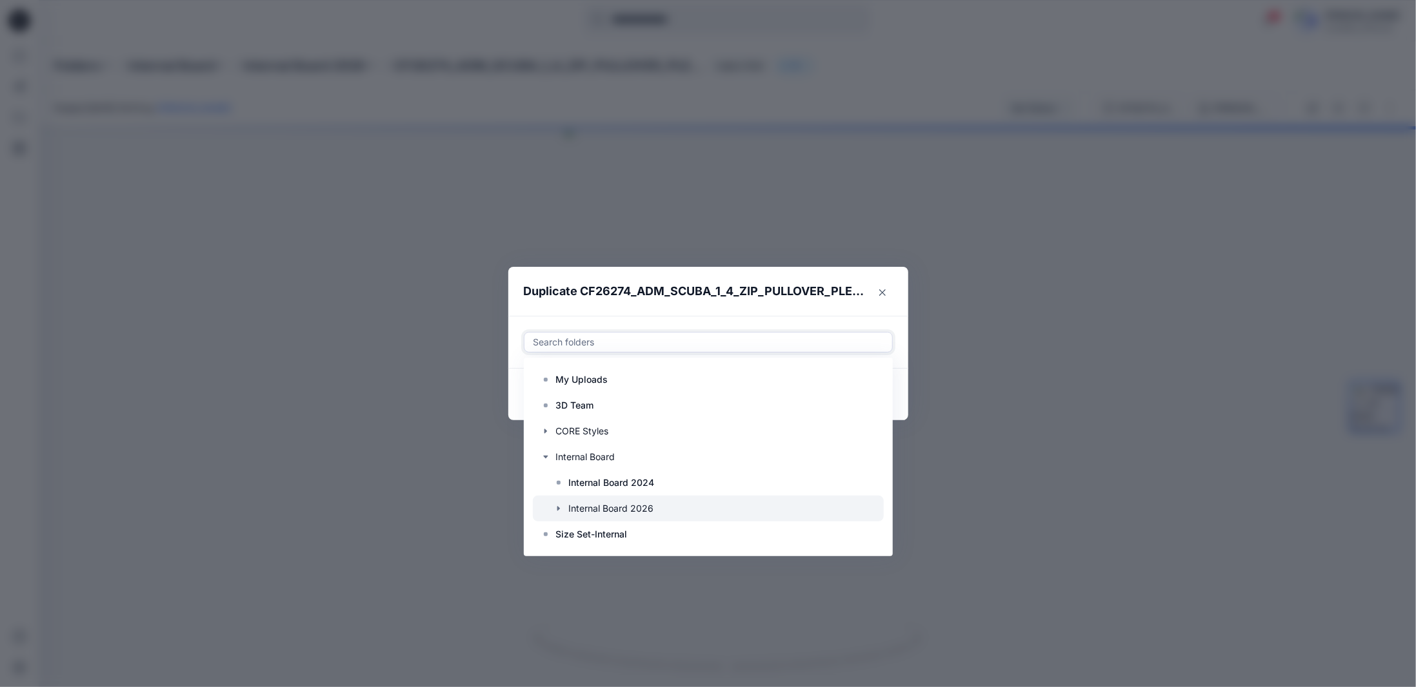
click at [557, 508] on icon "button" at bounding box center [558, 509] width 10 height 10
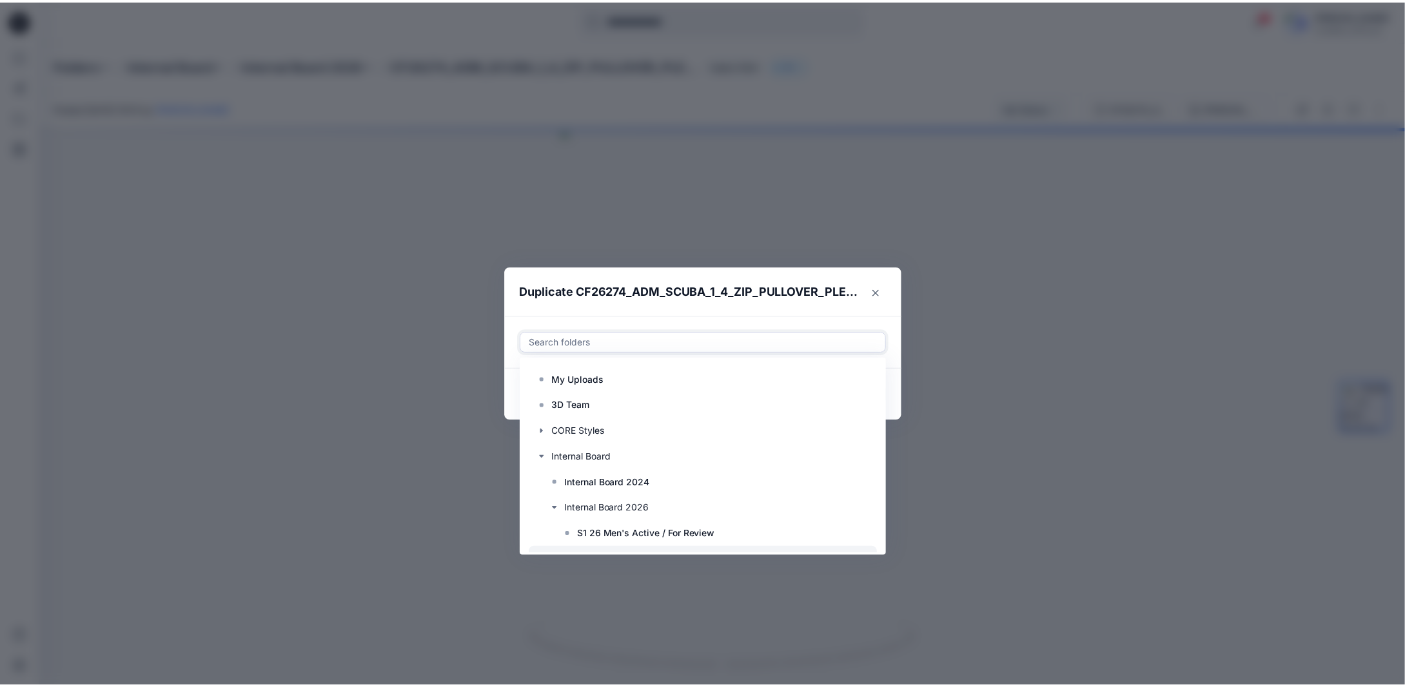
scroll to position [77, 0]
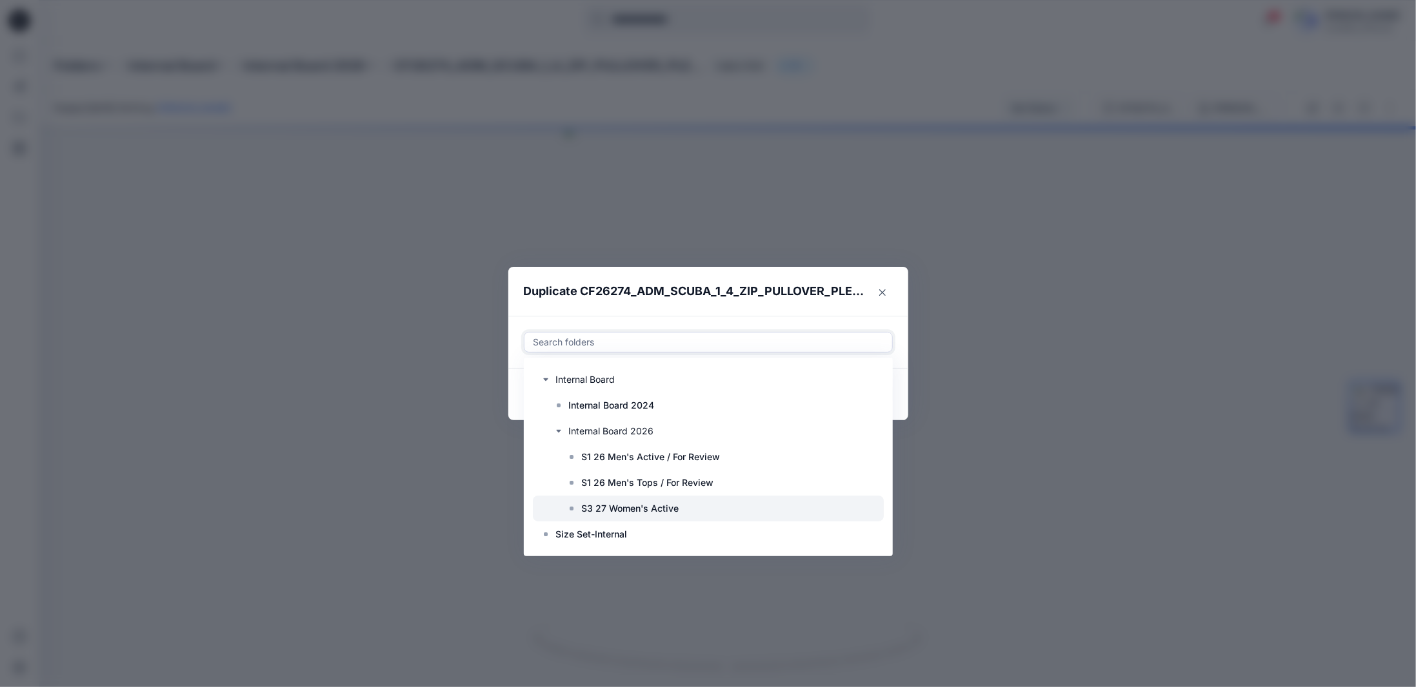
click at [623, 511] on p "S3 27 Women's Active" at bounding box center [630, 508] width 97 height 15
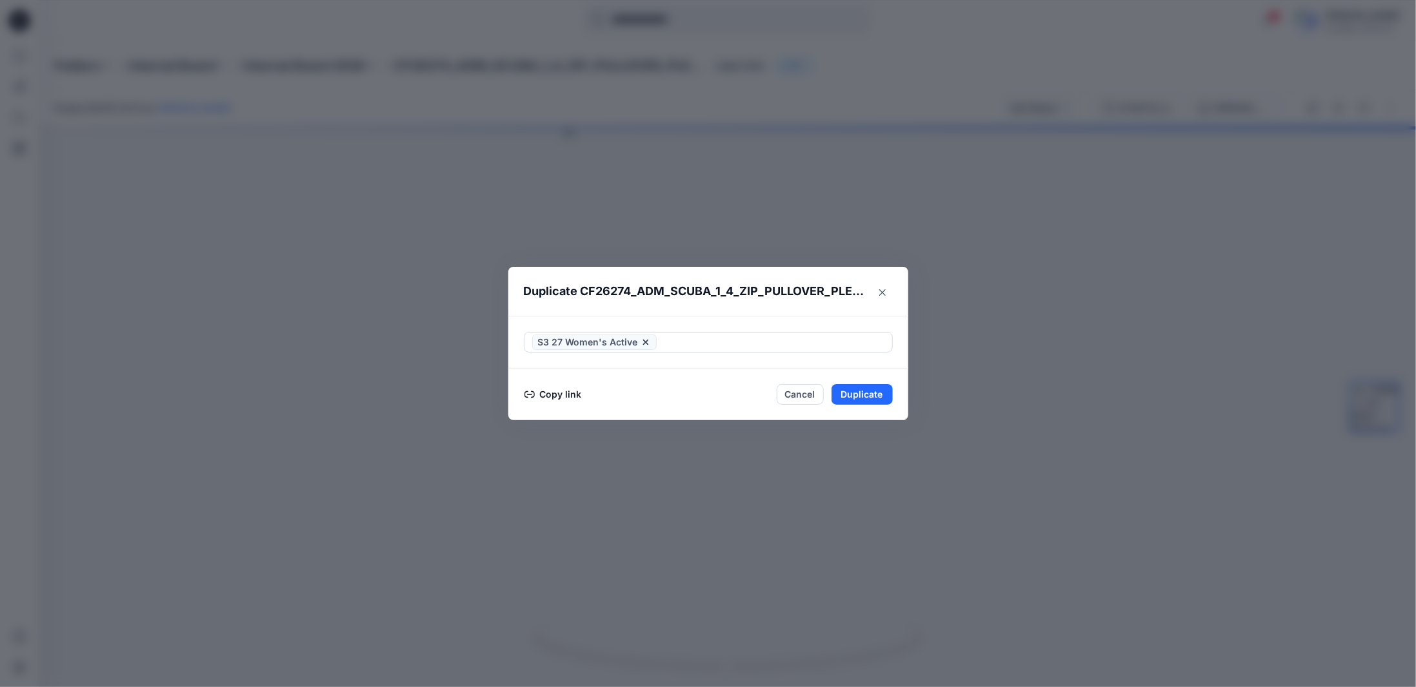
click at [898, 413] on footer "Copy link Cancel Duplicate" at bounding box center [708, 395] width 400 height 52
click at [873, 394] on button "Duplicate" at bounding box center [861, 394] width 61 height 21
click at [883, 295] on icon "Close" at bounding box center [882, 293] width 6 height 6
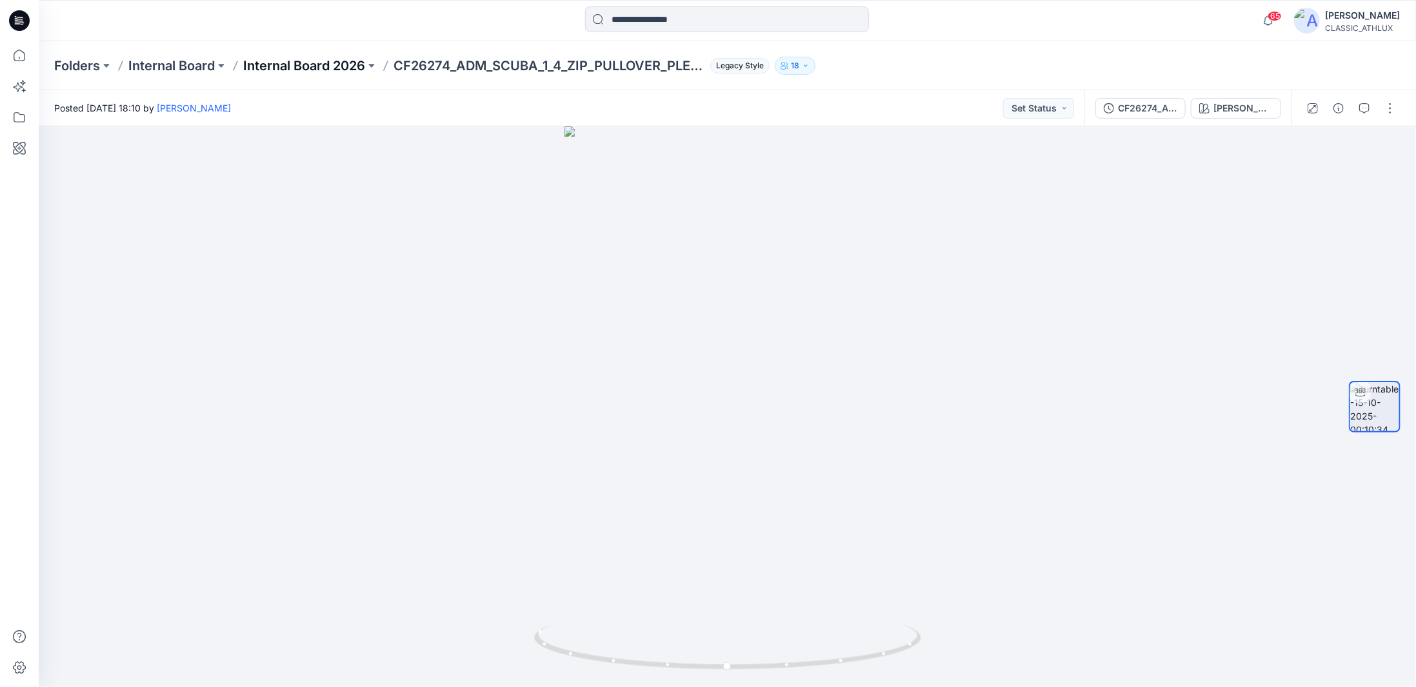
click at [301, 70] on p "Internal Board 2026" at bounding box center [304, 66] width 122 height 18
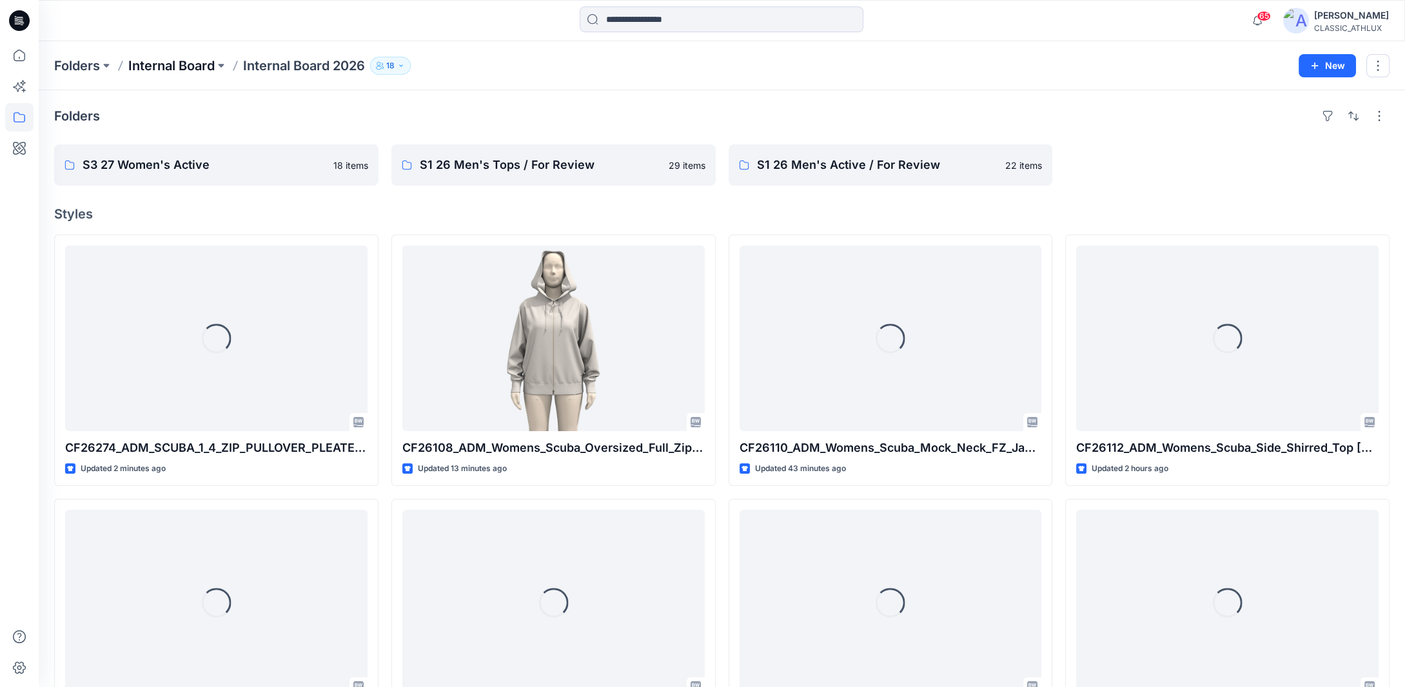
click at [212, 70] on p "Internal Board" at bounding box center [171, 66] width 86 height 18
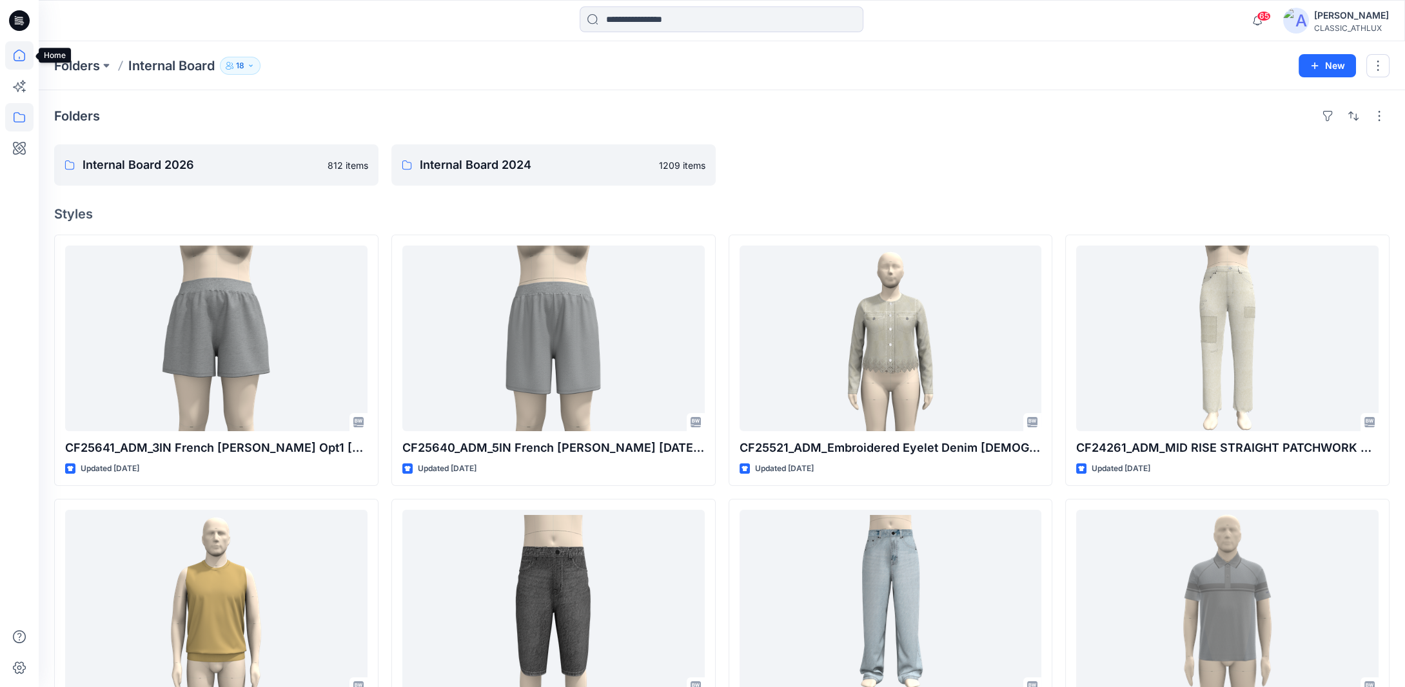
click at [18, 59] on icon at bounding box center [19, 55] width 28 height 28
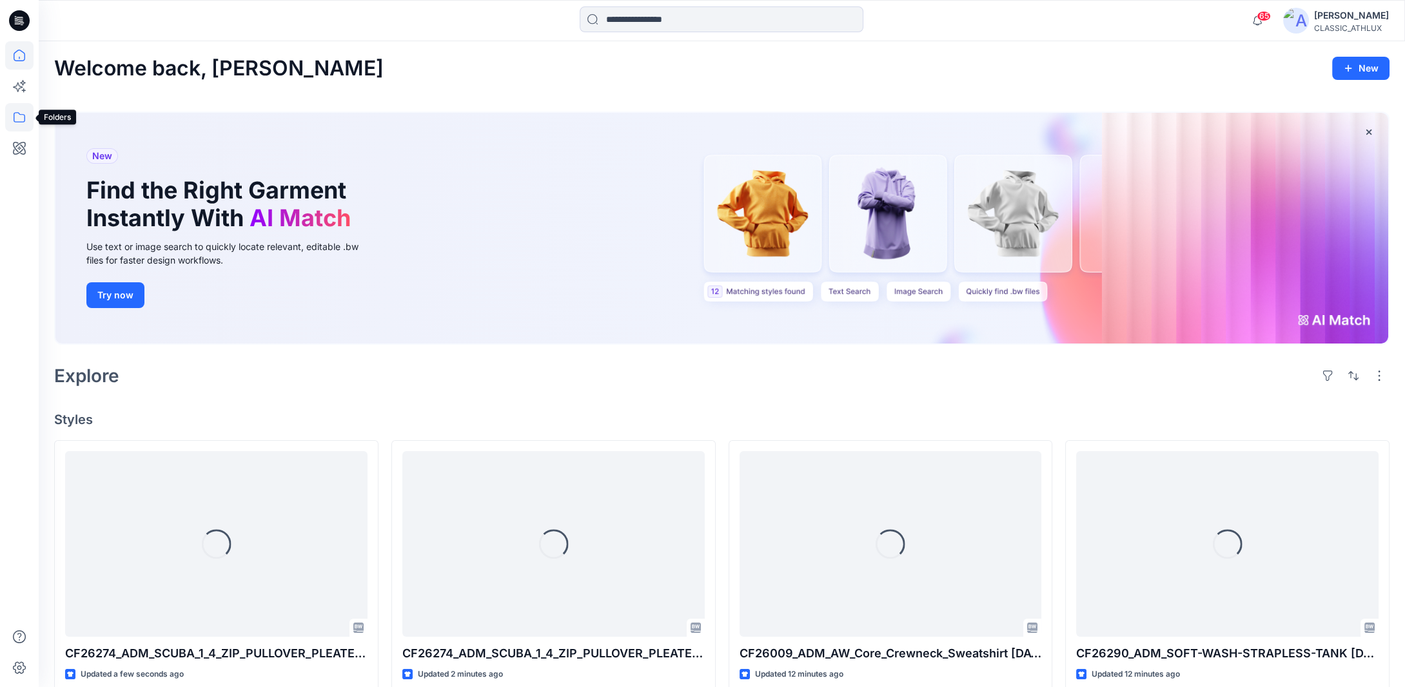
click at [21, 121] on icon at bounding box center [20, 117] width 12 height 10
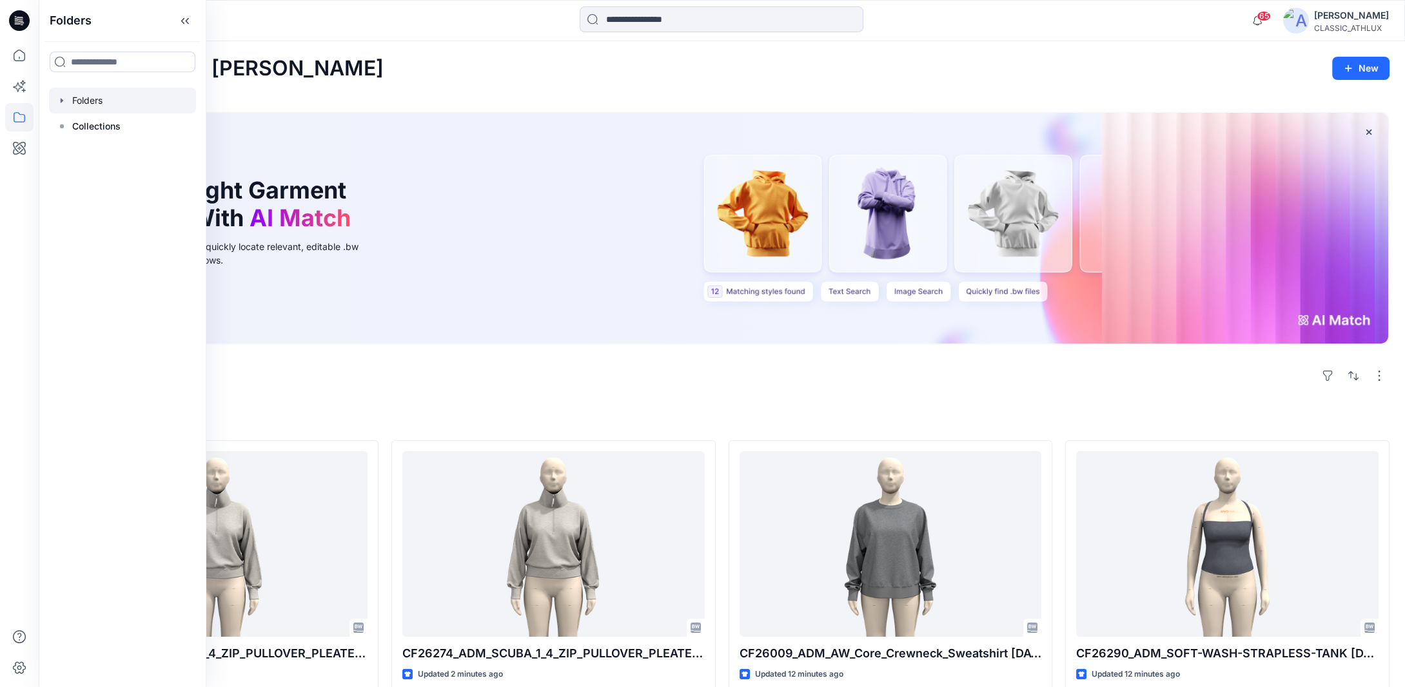
click at [58, 105] on icon "button" at bounding box center [62, 100] width 10 height 10
click at [73, 179] on icon "button" at bounding box center [75, 178] width 10 height 10
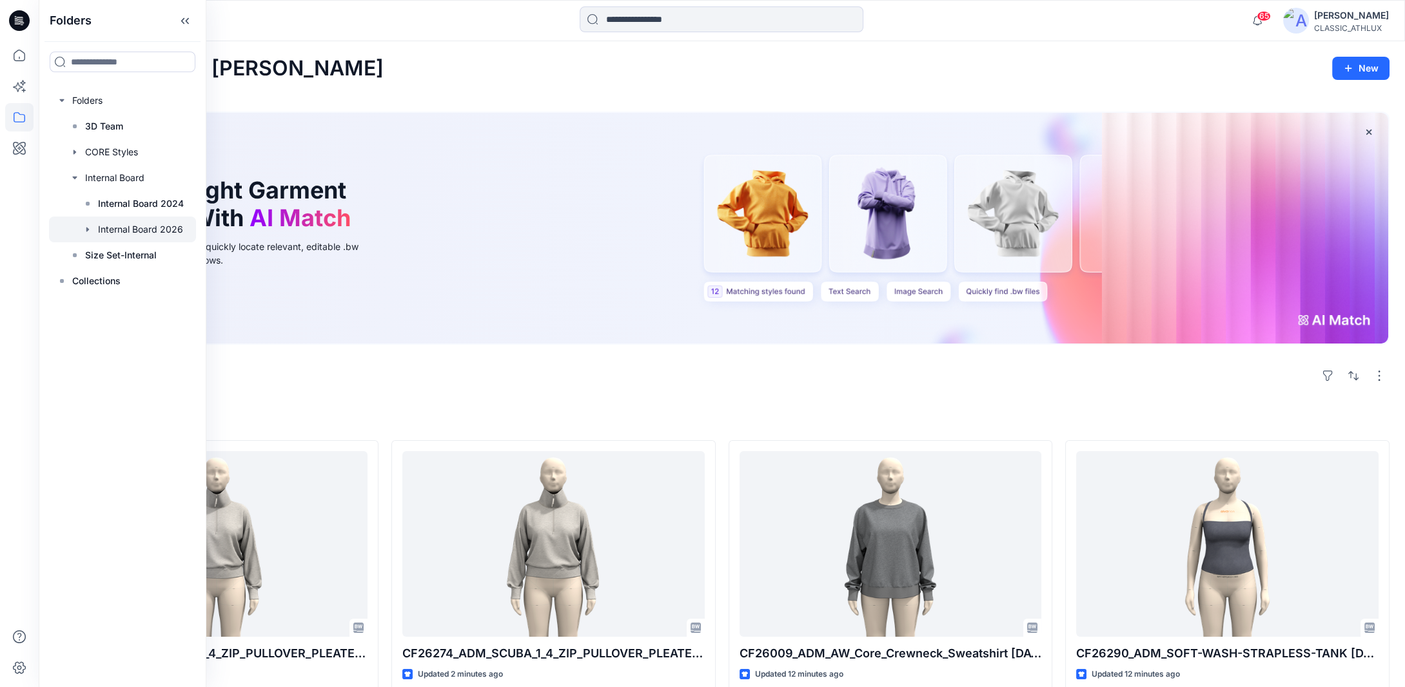
click at [88, 230] on icon "button" at bounding box center [87, 229] width 3 height 5
click at [121, 308] on p "S3 27 Women's Active" at bounding box center [159, 306] width 97 height 15
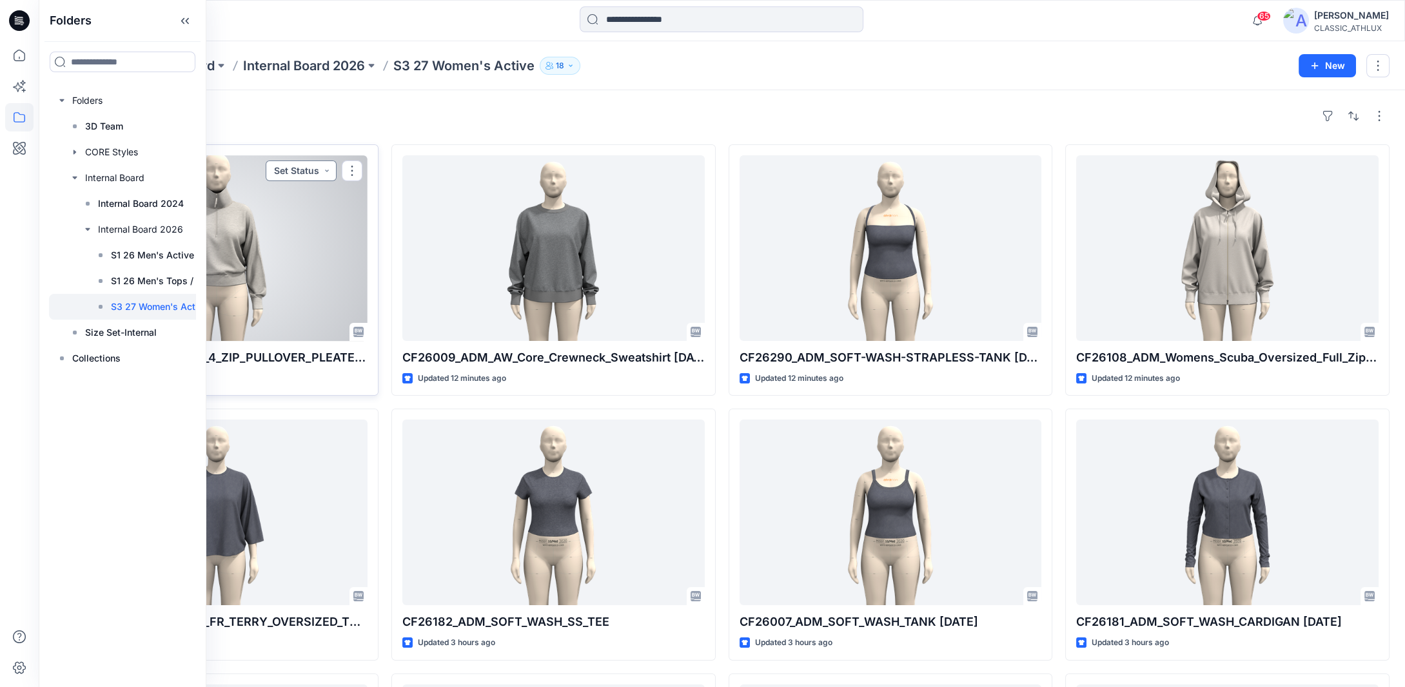
click at [319, 168] on button "Set Status" at bounding box center [301, 171] width 71 height 21
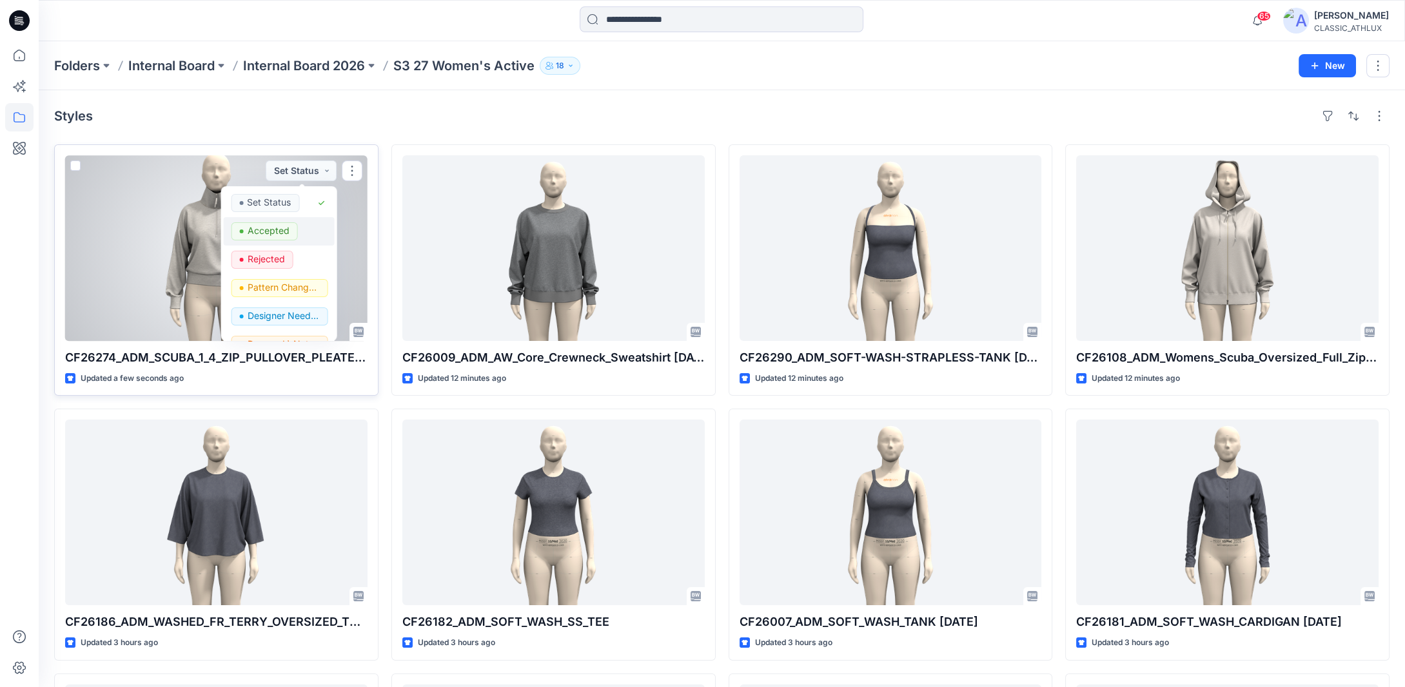
click at [262, 232] on p "Accepted" at bounding box center [268, 230] width 42 height 17
